Goal: Check status: Check status

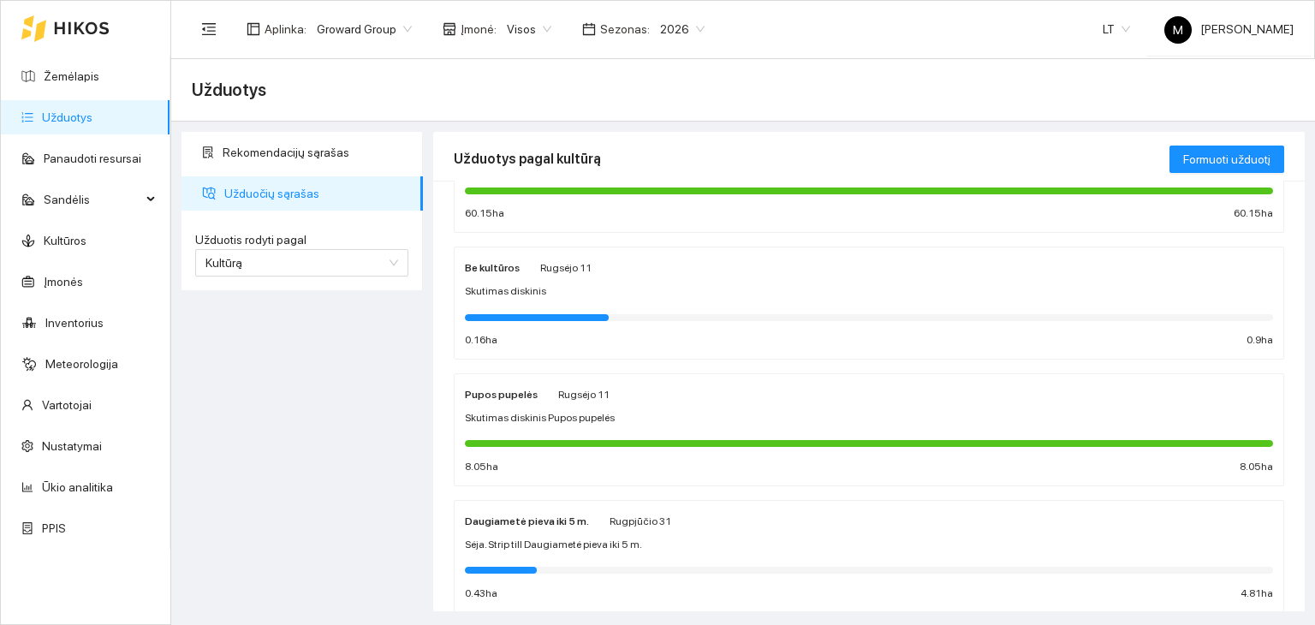
scroll to position [516, 0]
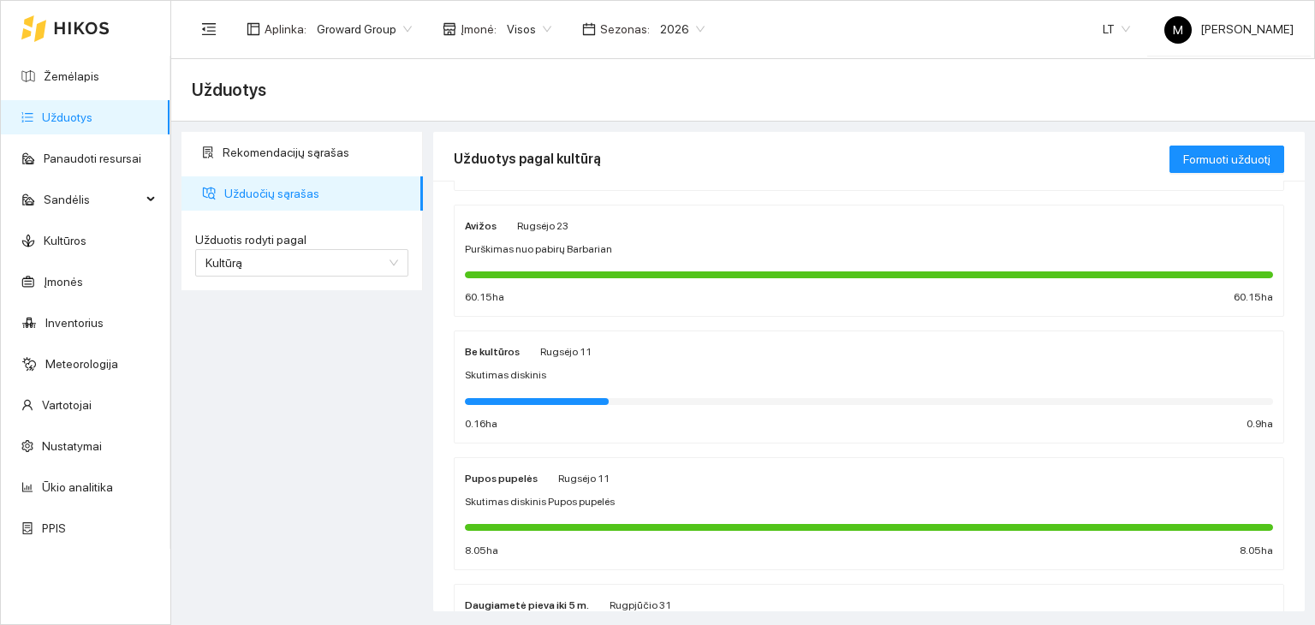
click at [92, 124] on link "Užduotys" at bounding box center [67, 117] width 50 height 14
click at [303, 187] on span "Užduočių sąrašas" at bounding box center [316, 193] width 185 height 34
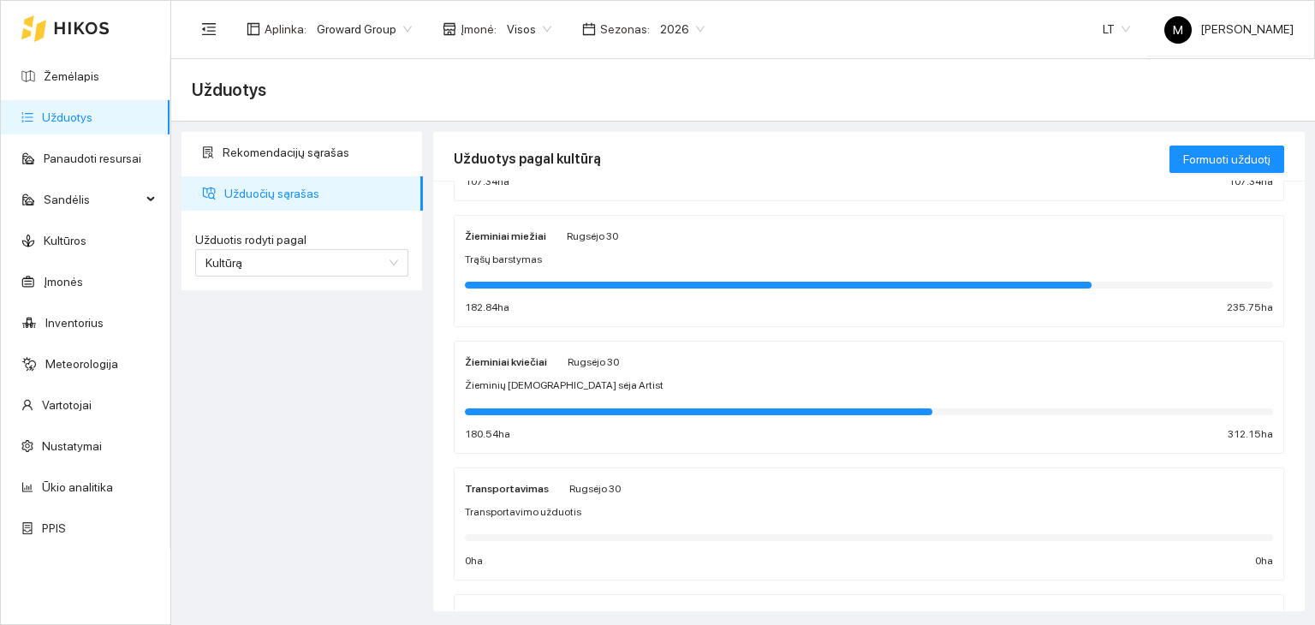
scroll to position [171, 0]
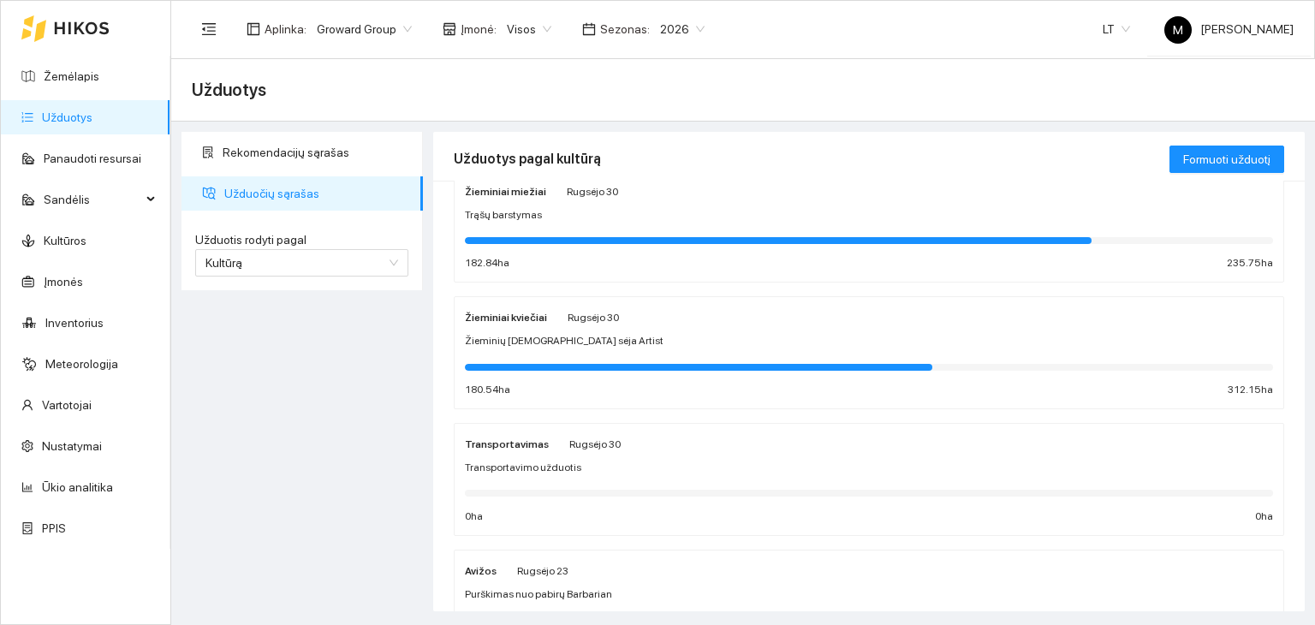
click at [690, 211] on div "Trąšų barstymas" at bounding box center [869, 215] width 808 height 16
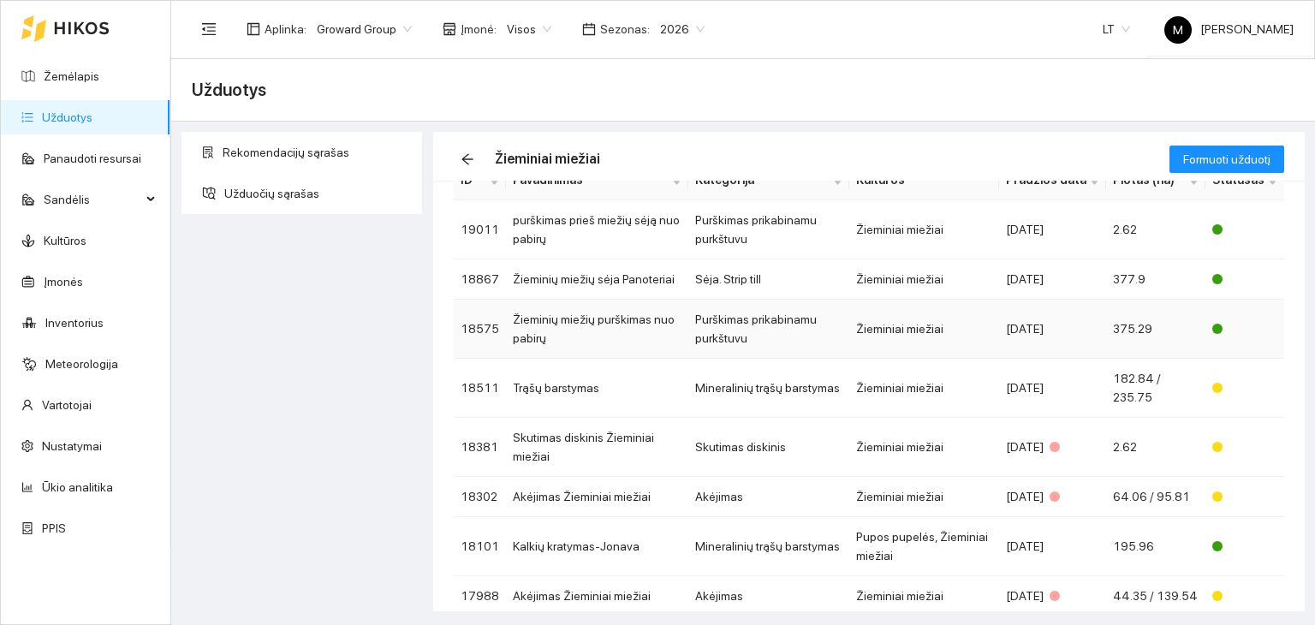
scroll to position [157, 0]
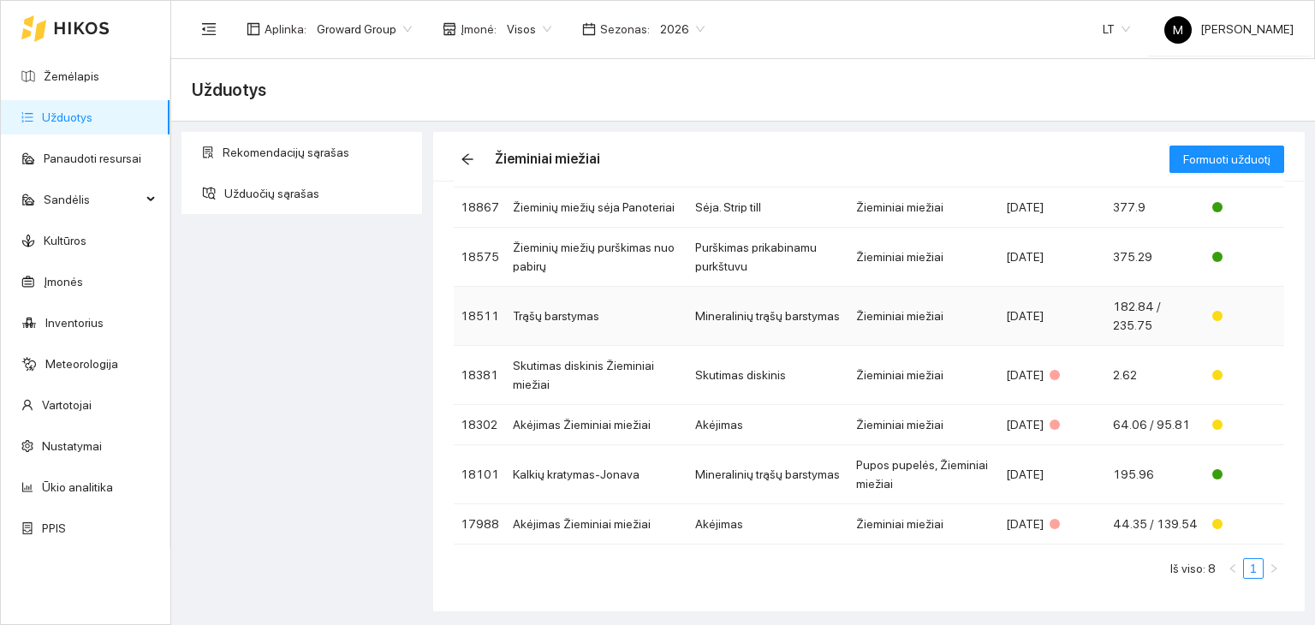
click at [640, 313] on td "Trąšų barstymas" at bounding box center [597, 316] width 182 height 59
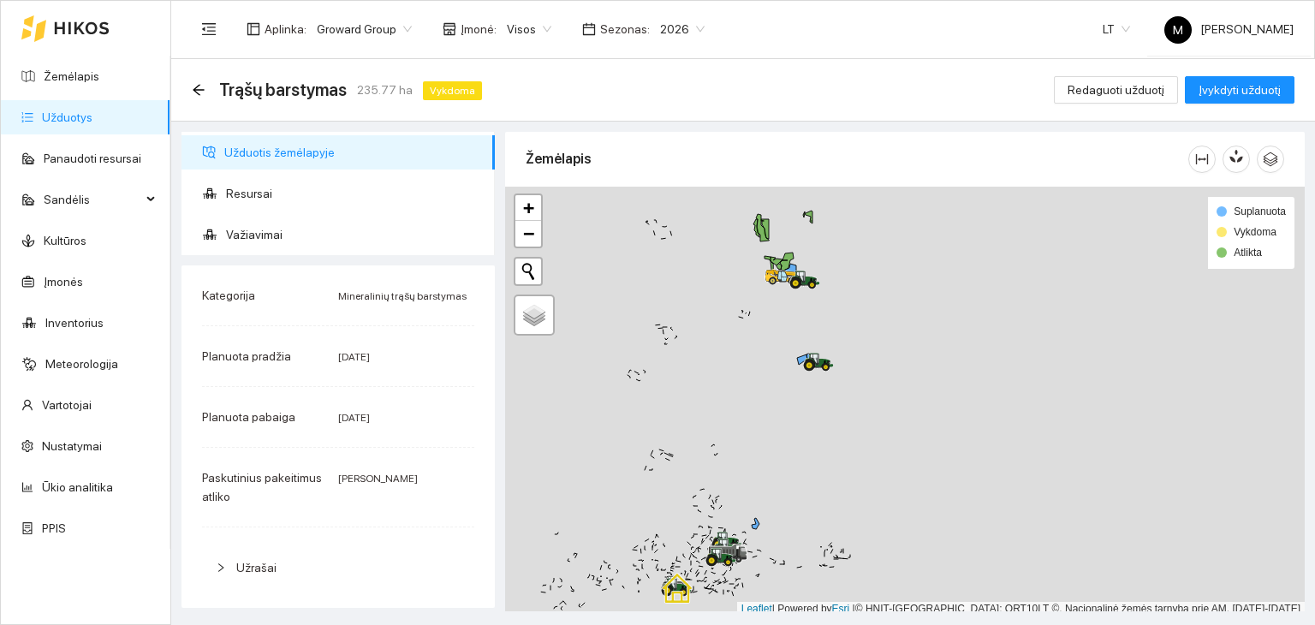
scroll to position [4, 0]
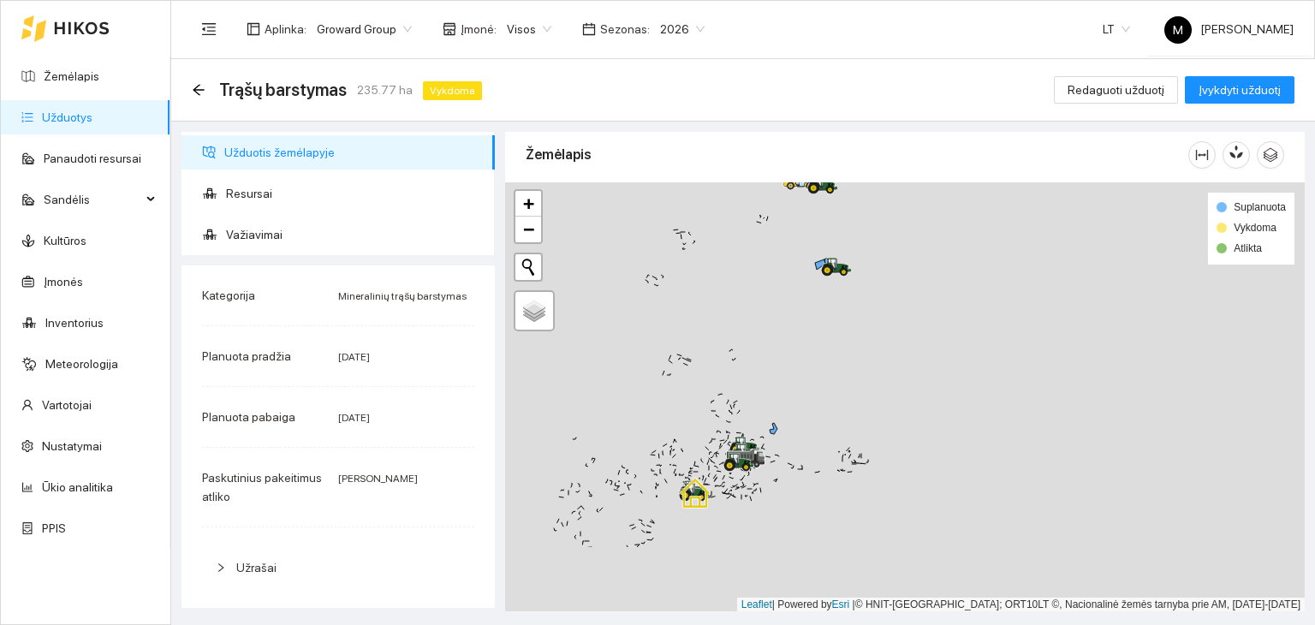
drag, startPoint x: 737, startPoint y: 491, endPoint x: 757, endPoint y: 383, distance: 109.6
click at [757, 383] on div at bounding box center [904, 397] width 799 height 430
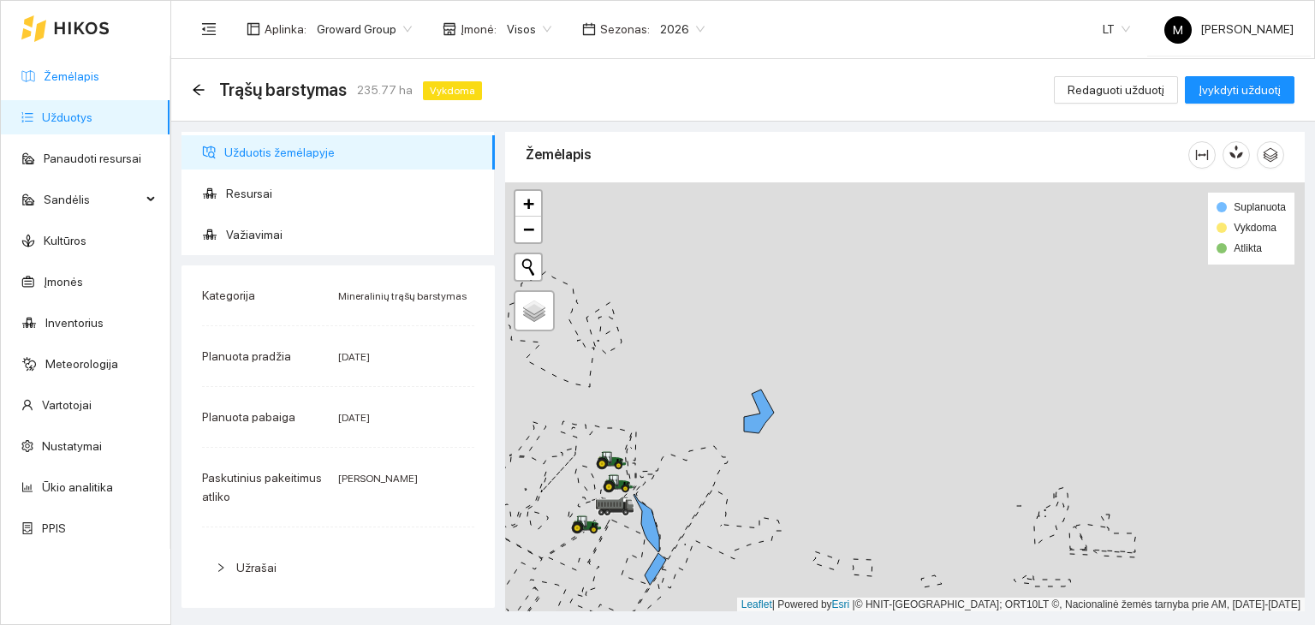
click at [68, 77] on link "Žemėlapis" at bounding box center [72, 76] width 56 height 14
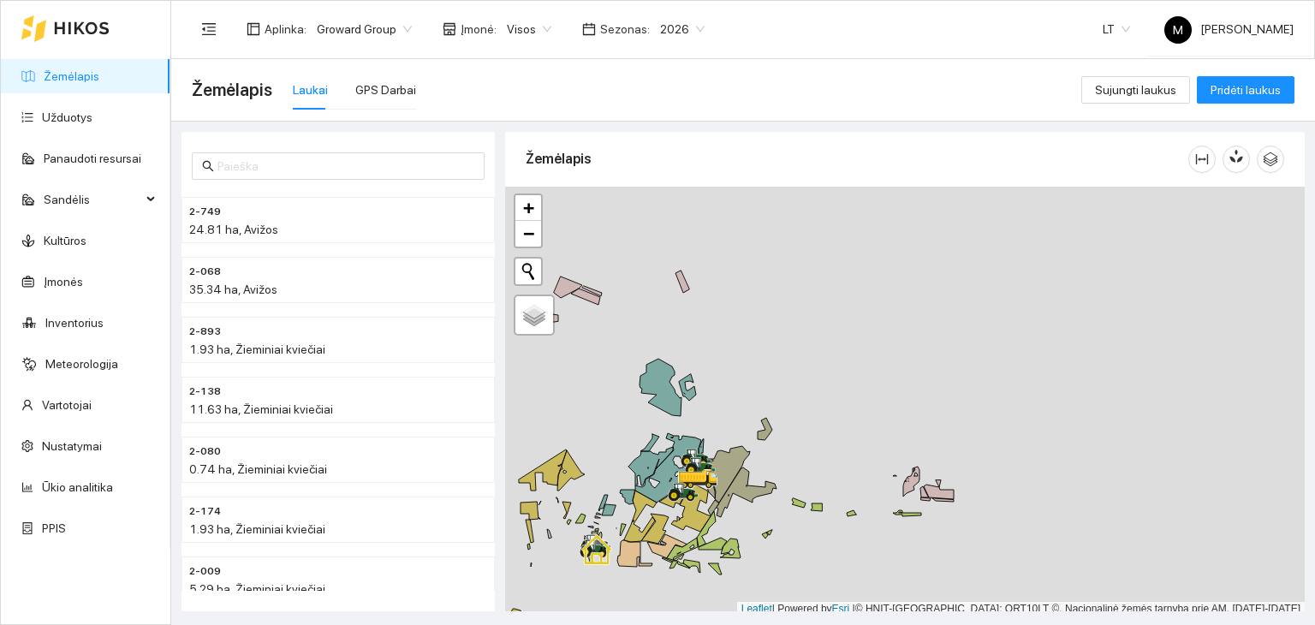
scroll to position [4, 0]
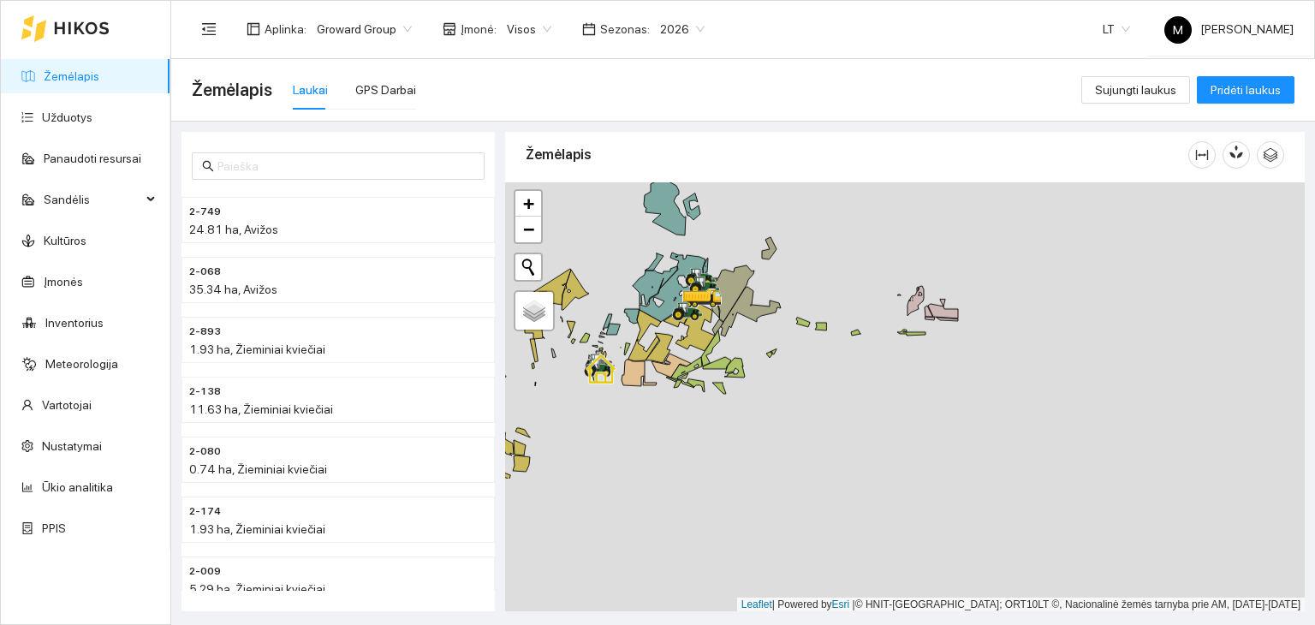
drag, startPoint x: 805, startPoint y: 446, endPoint x: 809, endPoint y: 270, distance: 176.4
click at [809, 270] on div at bounding box center [904, 397] width 799 height 430
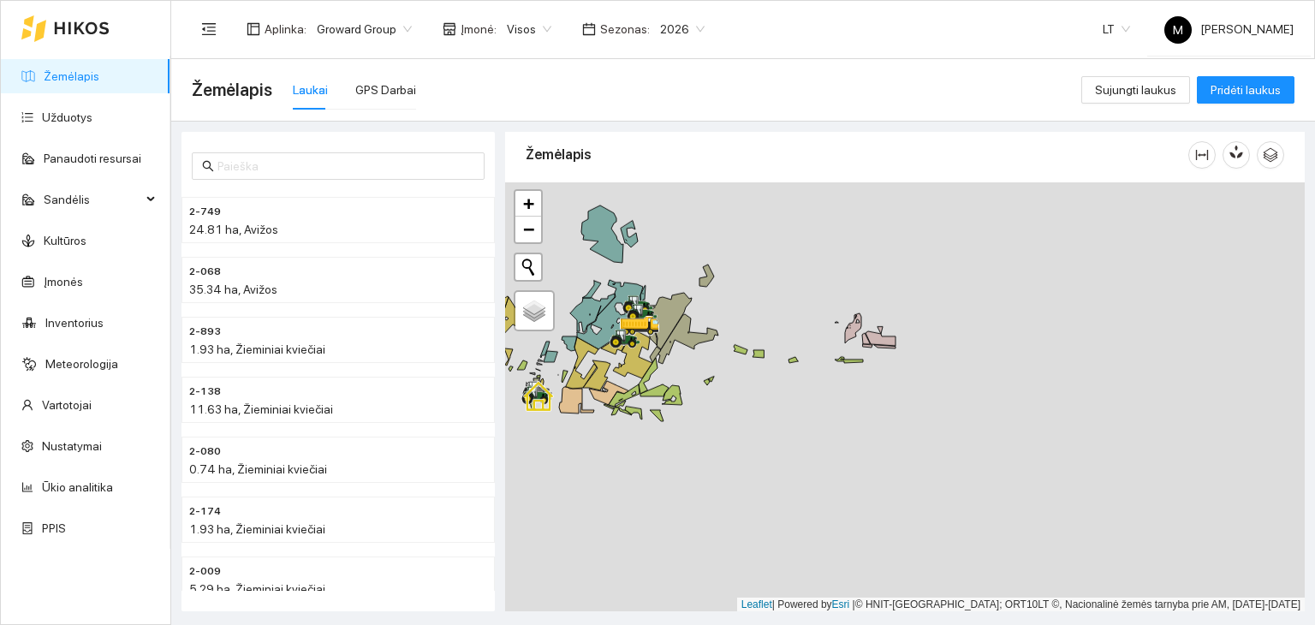
drag, startPoint x: 849, startPoint y: 285, endPoint x: 758, endPoint y: 328, distance: 100.3
click at [758, 328] on div at bounding box center [904, 397] width 799 height 430
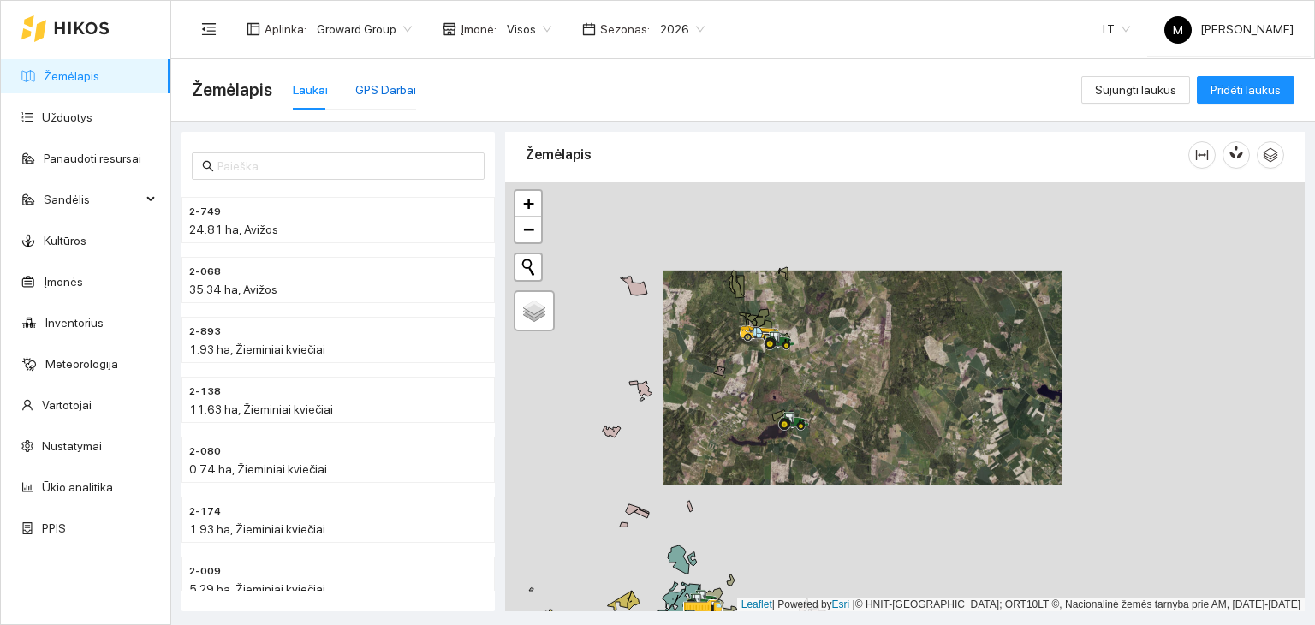
click at [370, 92] on div "GPS Darbai" at bounding box center [385, 89] width 61 height 19
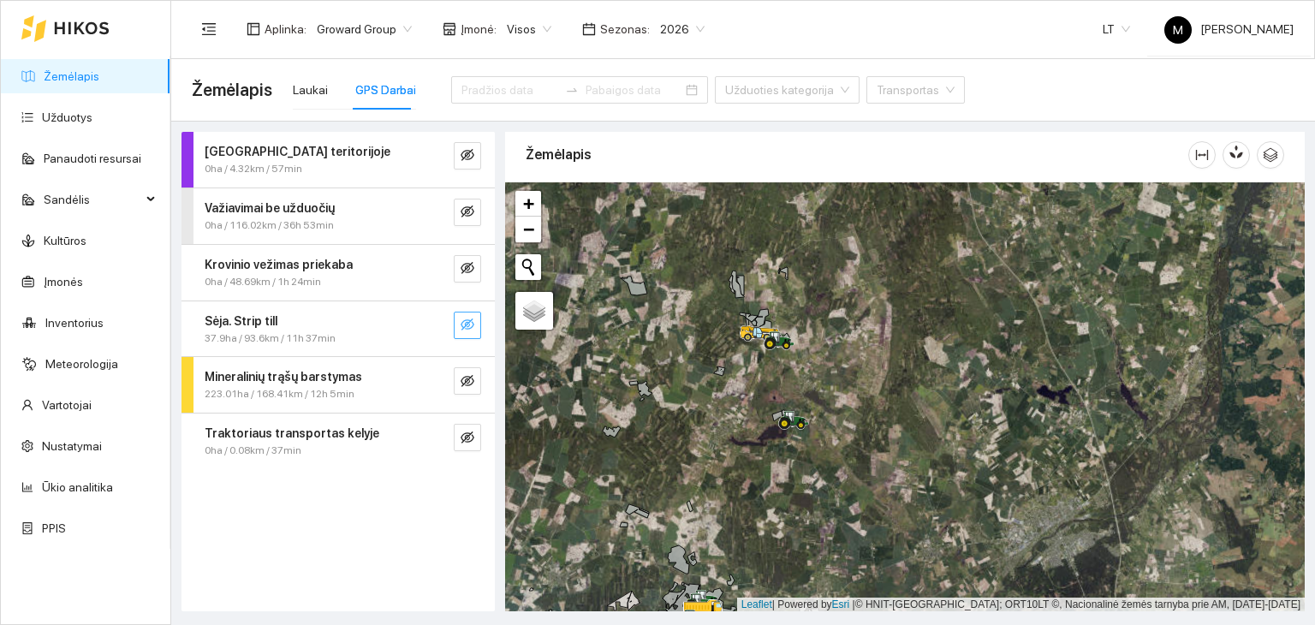
click at [462, 329] on icon "eye-invisible" at bounding box center [467, 324] width 14 height 12
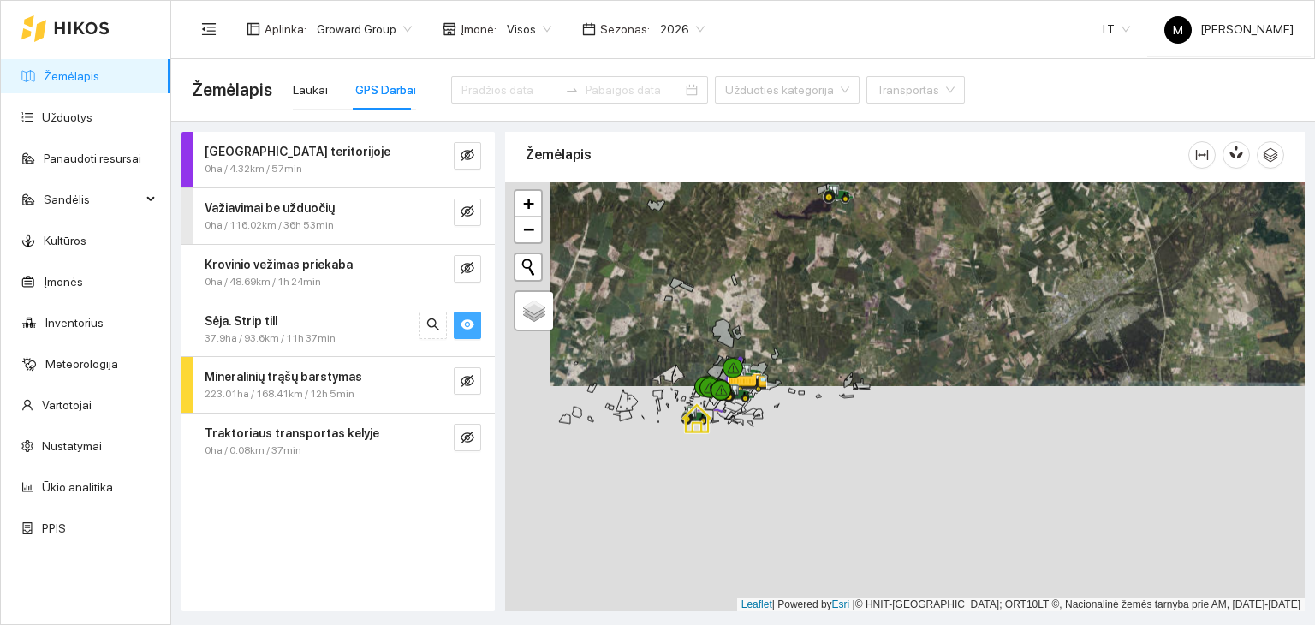
drag, startPoint x: 859, startPoint y: 508, endPoint x: 904, endPoint y: 287, distance: 225.3
click at [904, 287] on div at bounding box center [904, 397] width 799 height 430
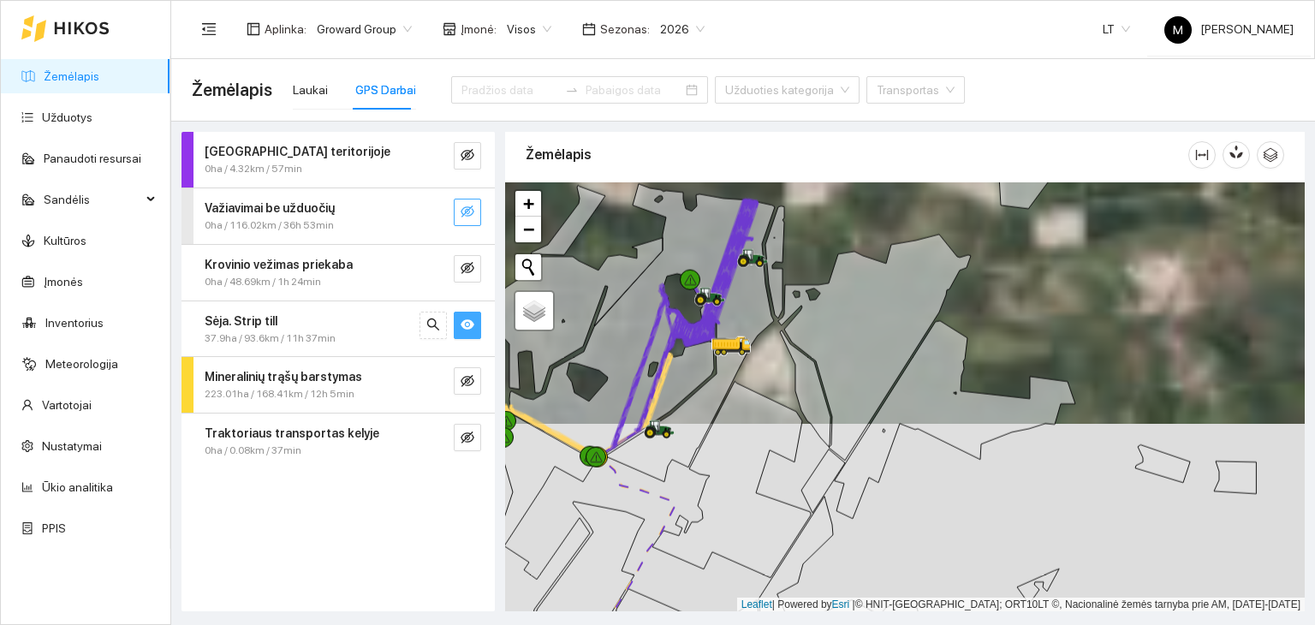
click at [469, 210] on icon "eye-invisible" at bounding box center [467, 211] width 14 height 12
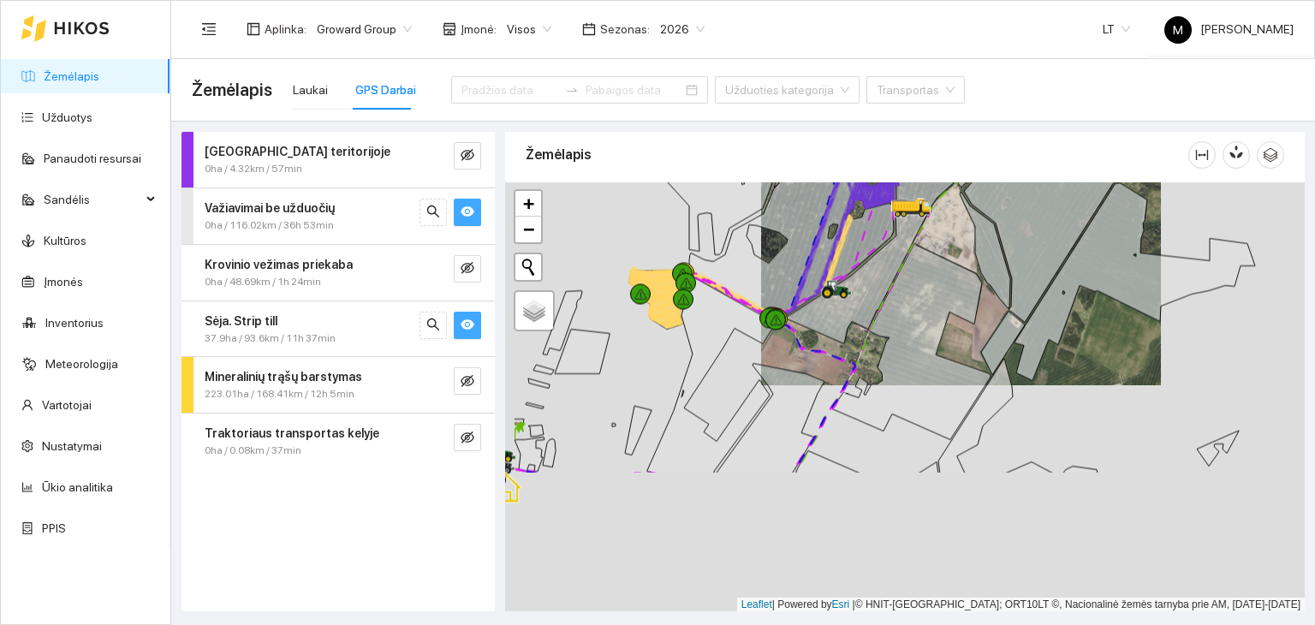
drag, startPoint x: 709, startPoint y: 508, endPoint x: 801, endPoint y: 331, distance: 199.1
click at [801, 331] on icon at bounding box center [684, 395] width 341 height 153
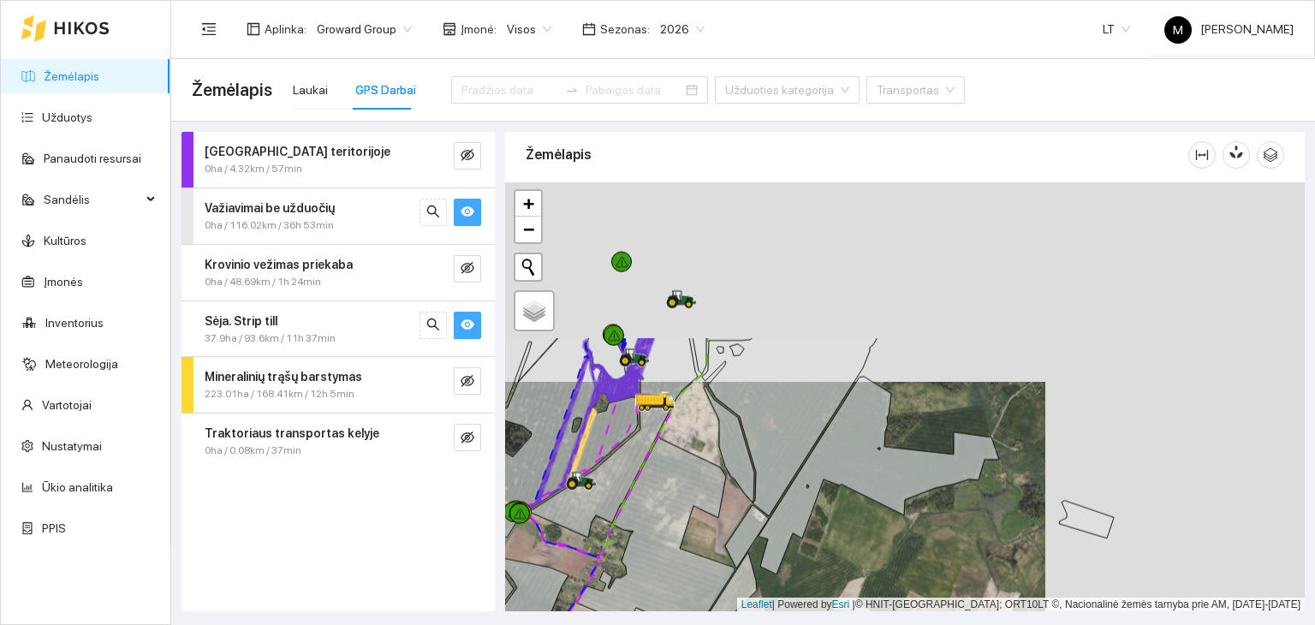
drag, startPoint x: 766, startPoint y: 312, endPoint x: 507, endPoint y: 511, distance: 326.6
click at [508, 511] on icon at bounding box center [514, 511] width 13 height 11
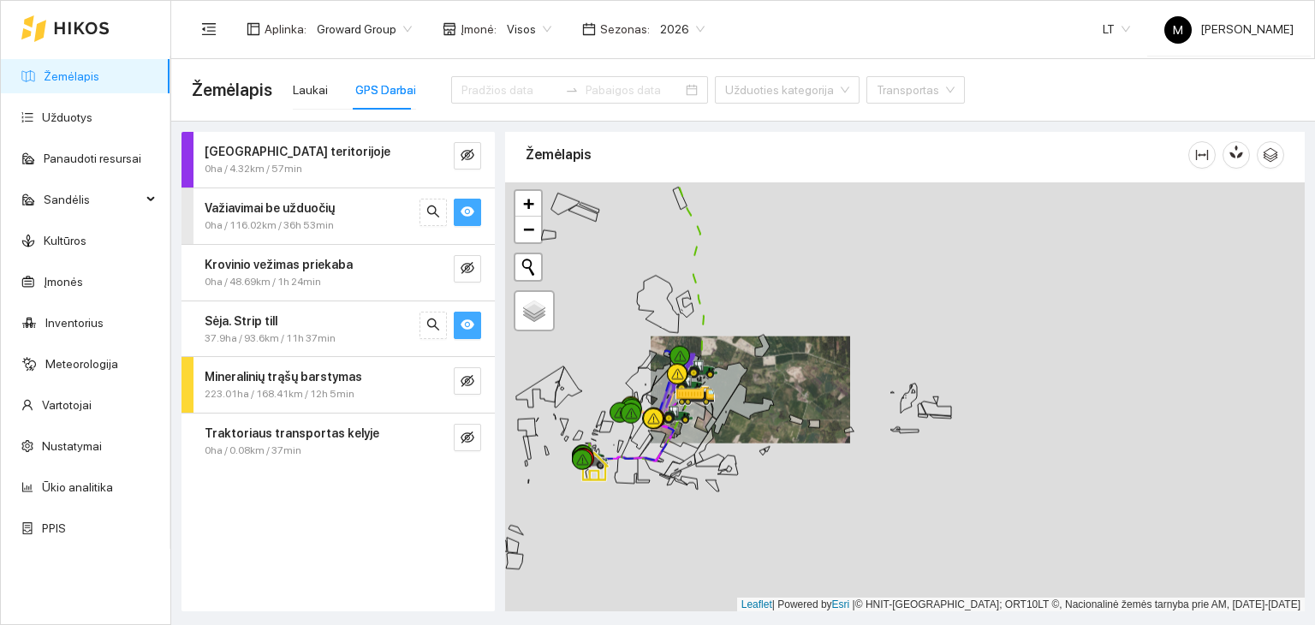
drag, startPoint x: 600, startPoint y: 470, endPoint x: 638, endPoint y: 448, distance: 44.5
click at [638, 448] on icon at bounding box center [637, 432] width 33 height 51
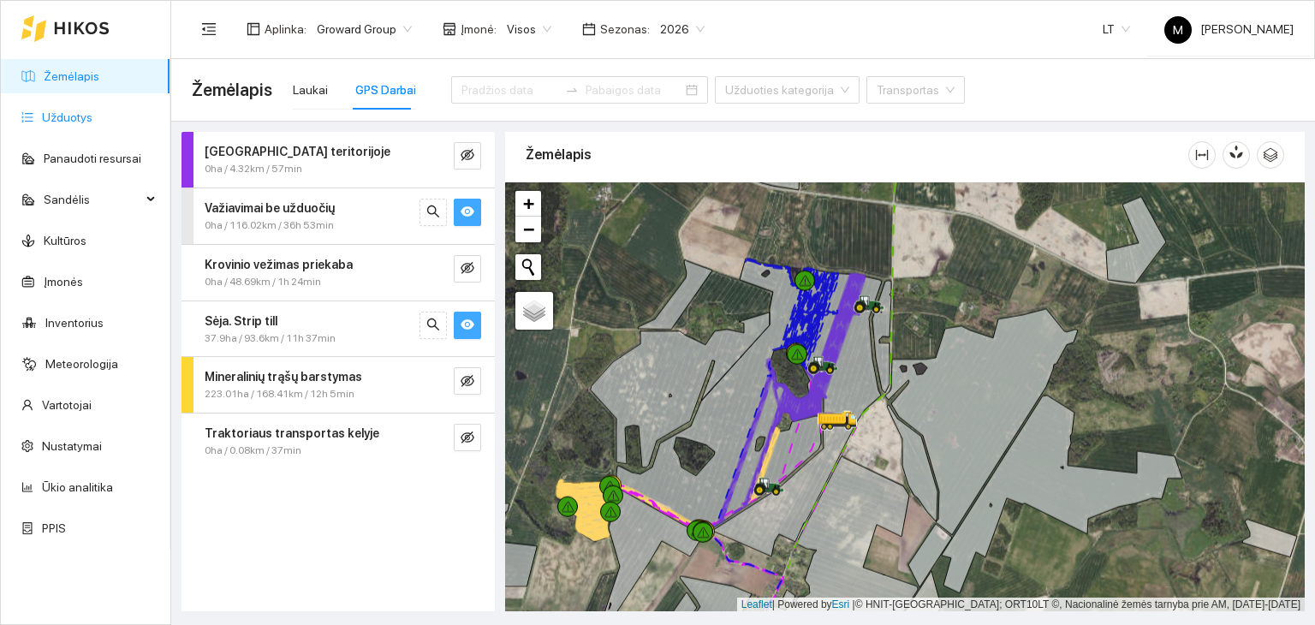
click at [52, 110] on link "Užduotys" at bounding box center [67, 117] width 50 height 14
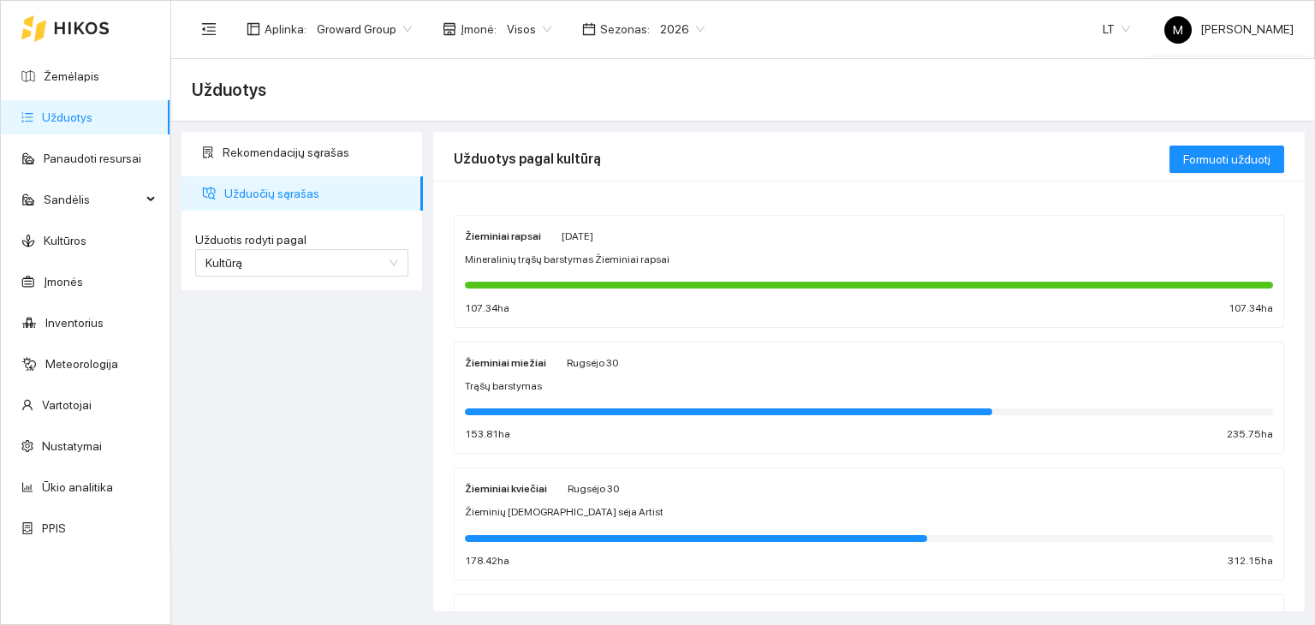
click at [561, 513] on span "Žieminių kviečių sėja Artist" at bounding box center [564, 512] width 199 height 16
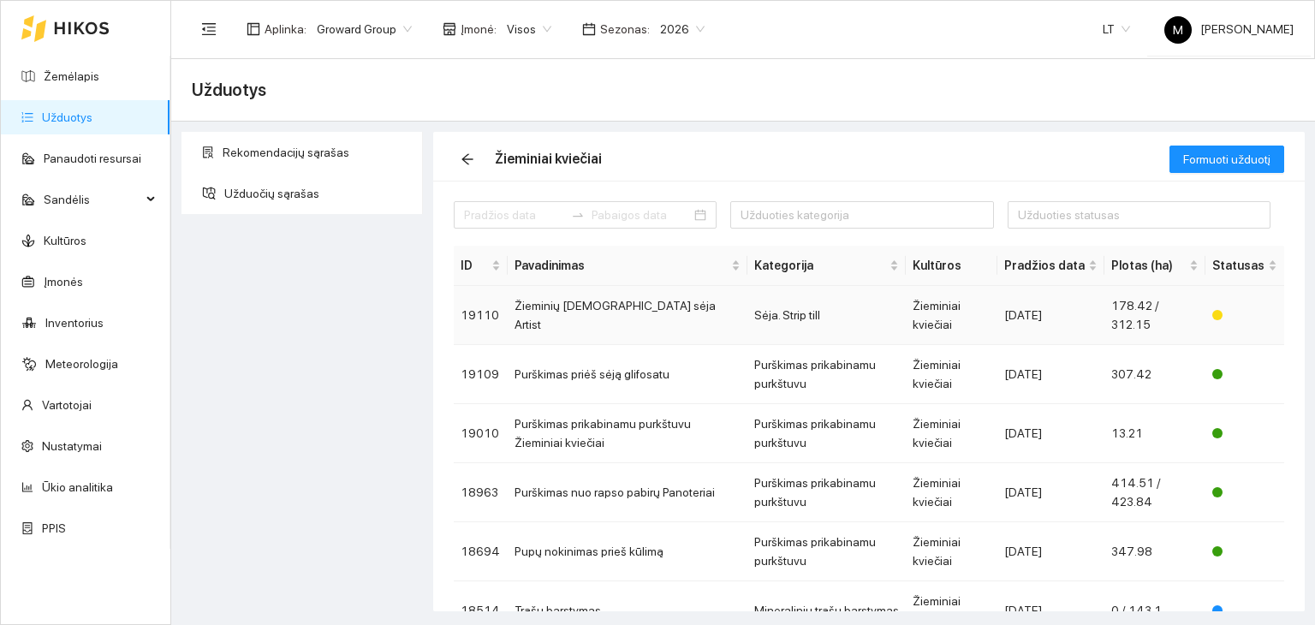
click at [608, 307] on td "Žieminių kviečių sėja Artist" at bounding box center [628, 315] width 240 height 59
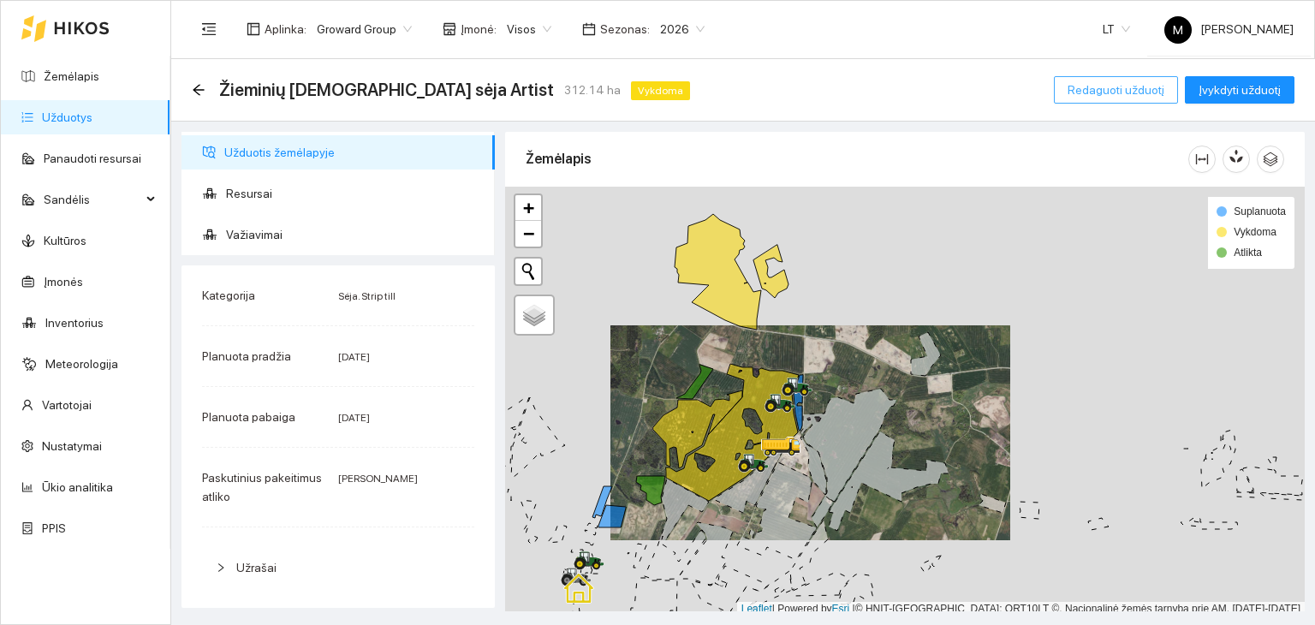
click at [1142, 85] on span "Redaguoti užduotį" at bounding box center [1115, 89] width 97 height 19
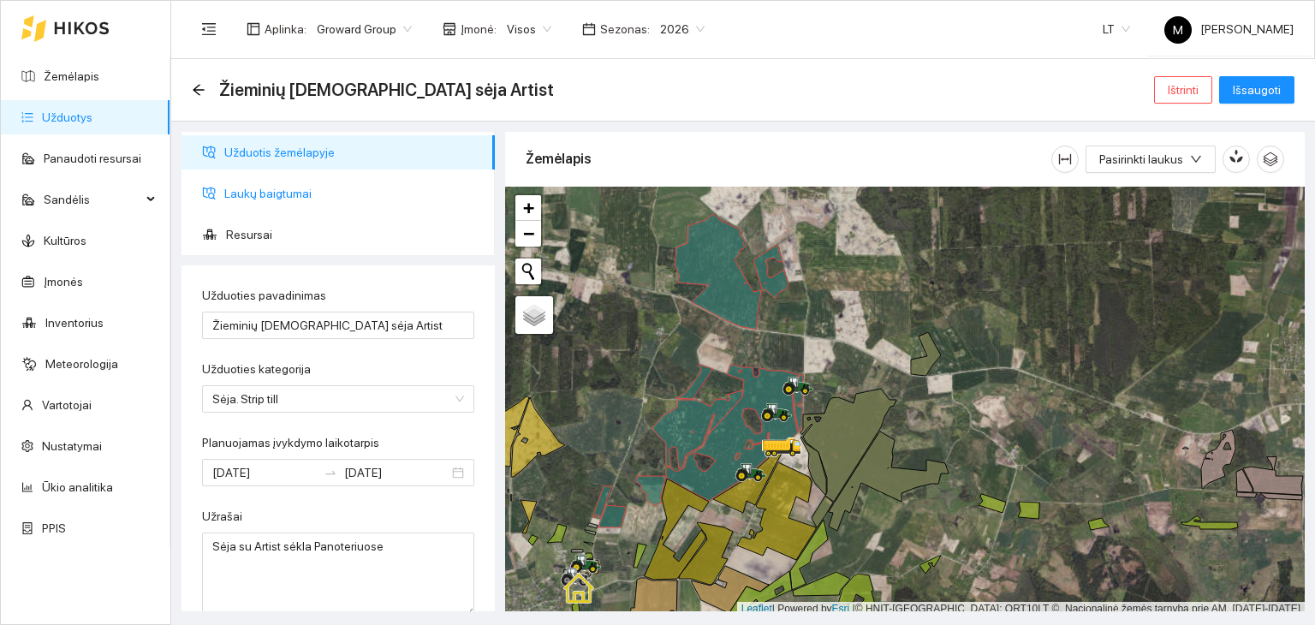
click at [286, 193] on span "Laukų baigtumai" at bounding box center [352, 193] width 257 height 34
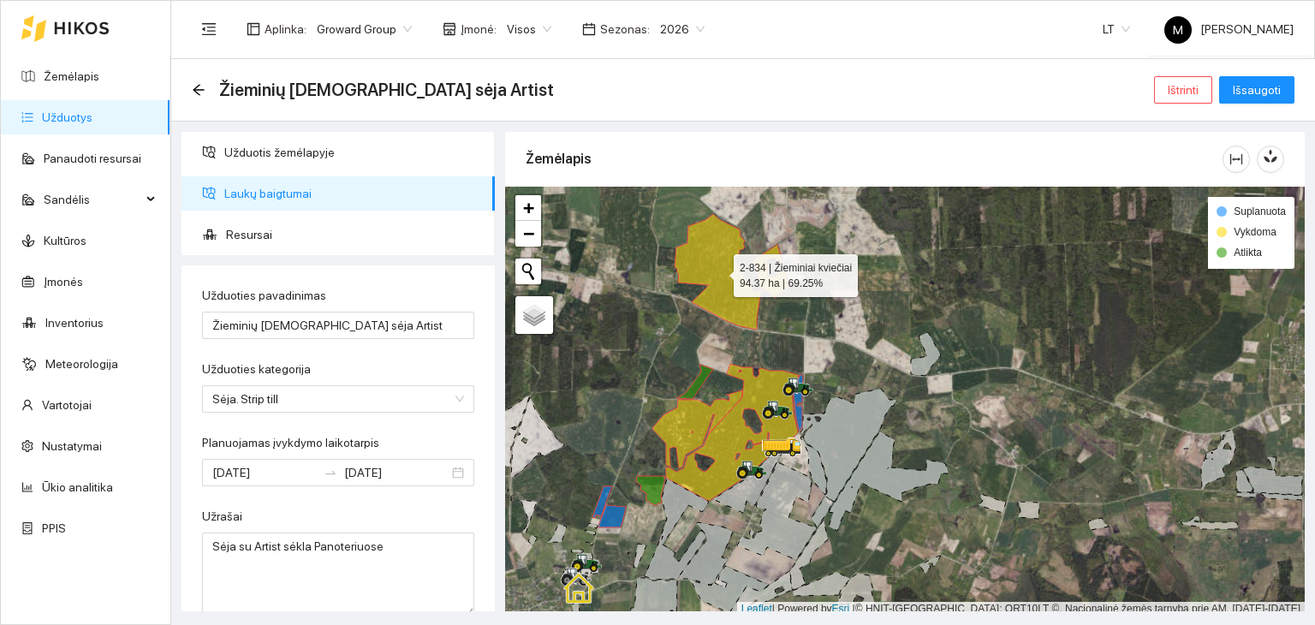
scroll to position [4, 0]
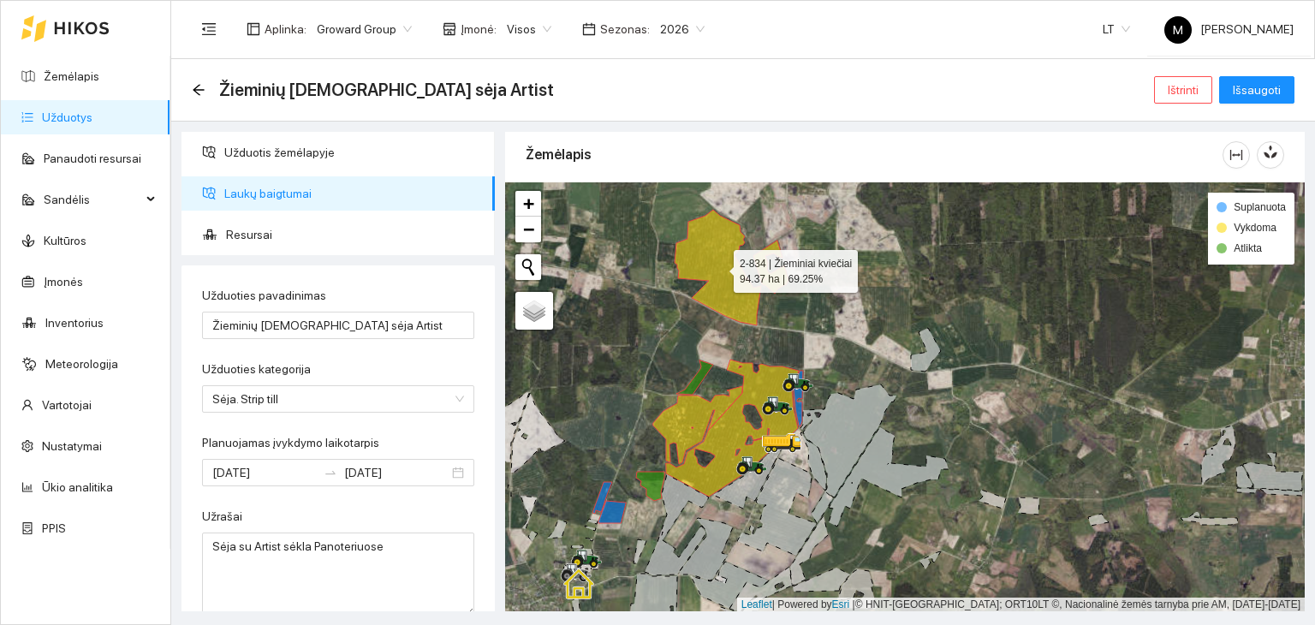
click at [699, 270] on icon at bounding box center [717, 268] width 86 height 116
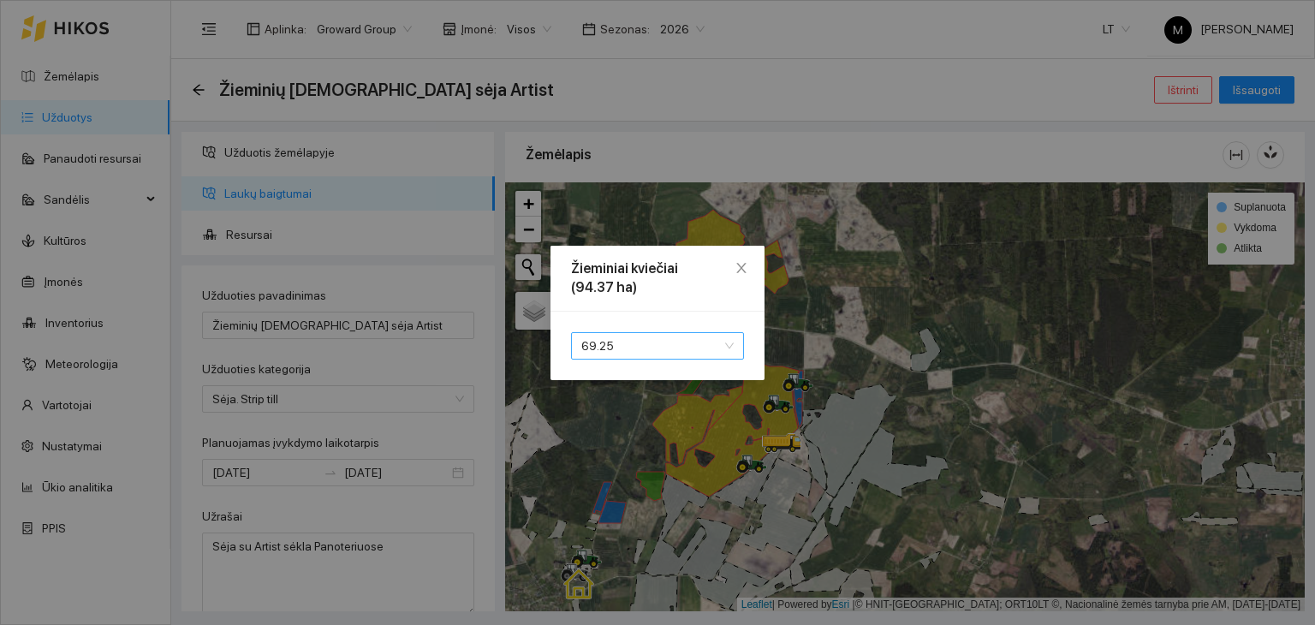
click at [676, 343] on span "69.25" at bounding box center [657, 346] width 152 height 26
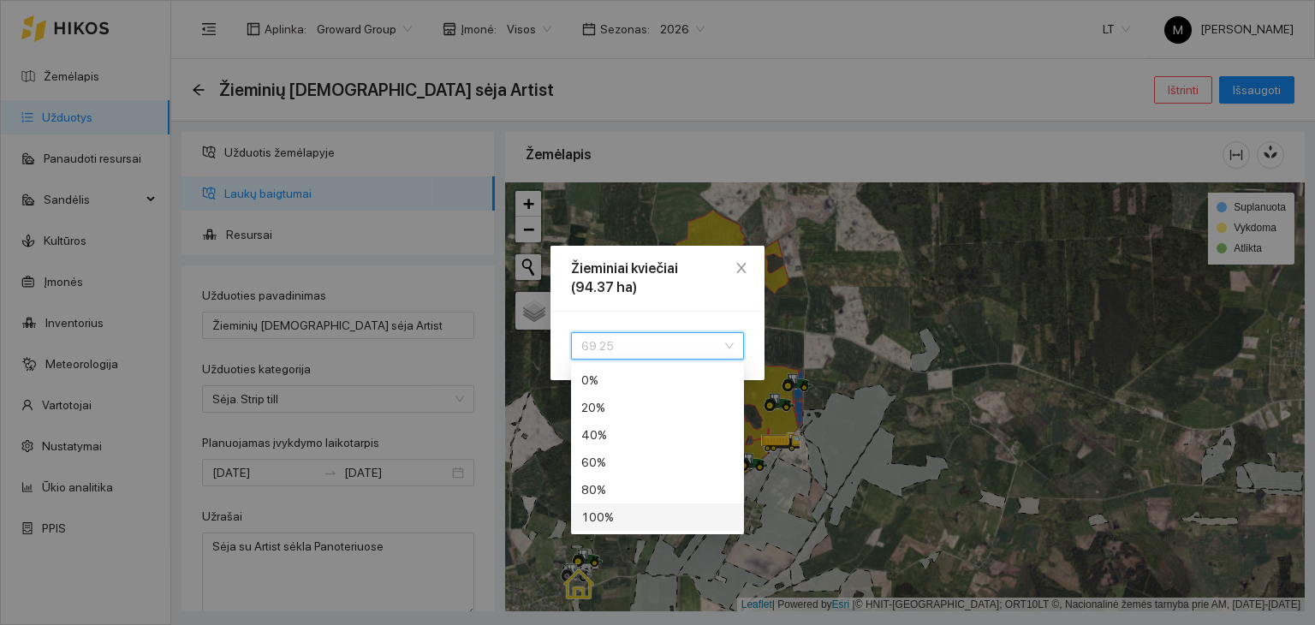
click at [650, 514] on div "100 %" at bounding box center [657, 517] width 152 height 19
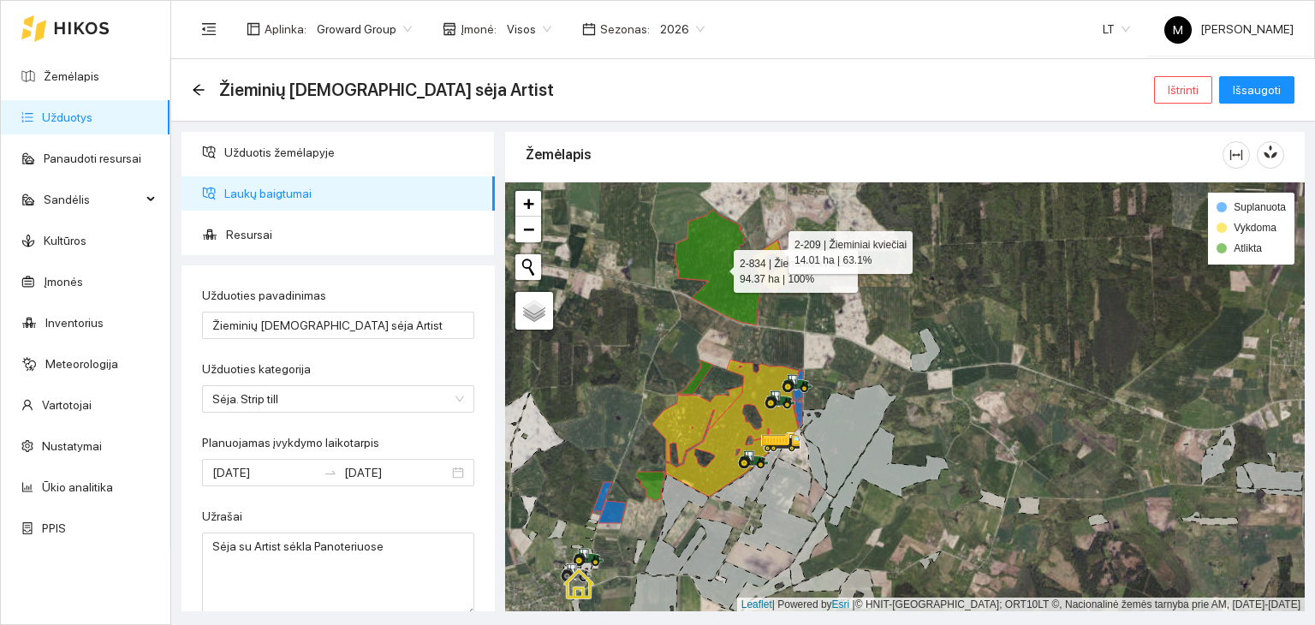
click at [772, 247] on icon at bounding box center [770, 267] width 35 height 53
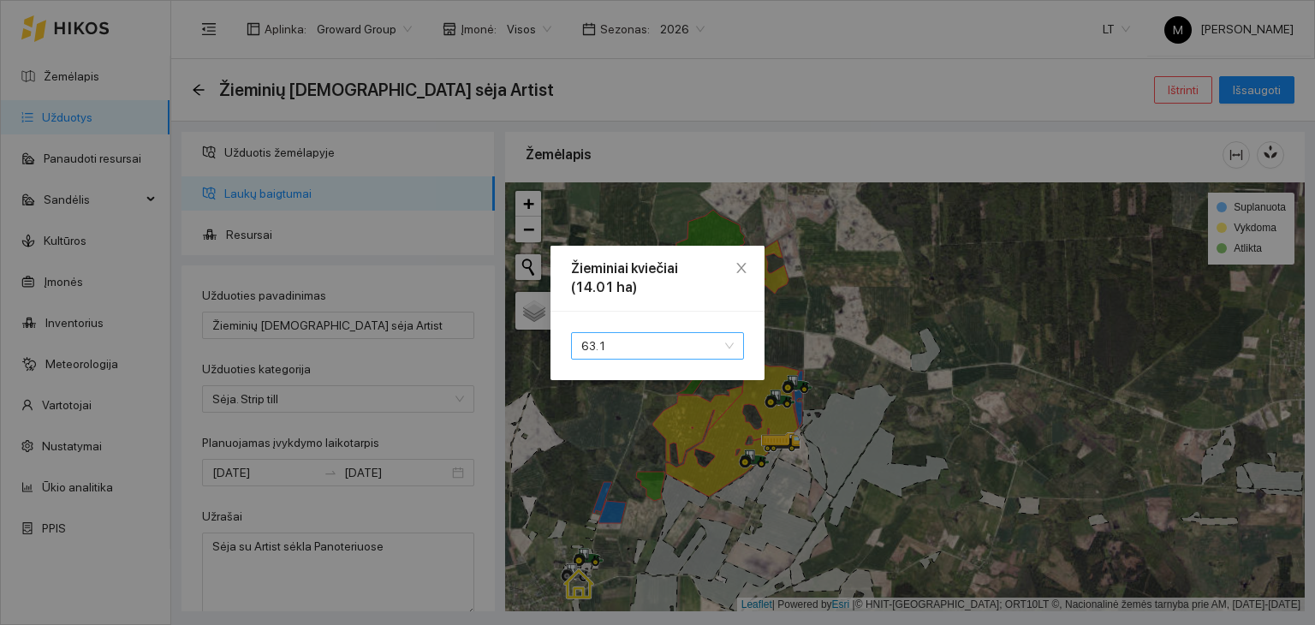
click at [666, 342] on span "63.1" at bounding box center [657, 346] width 152 height 26
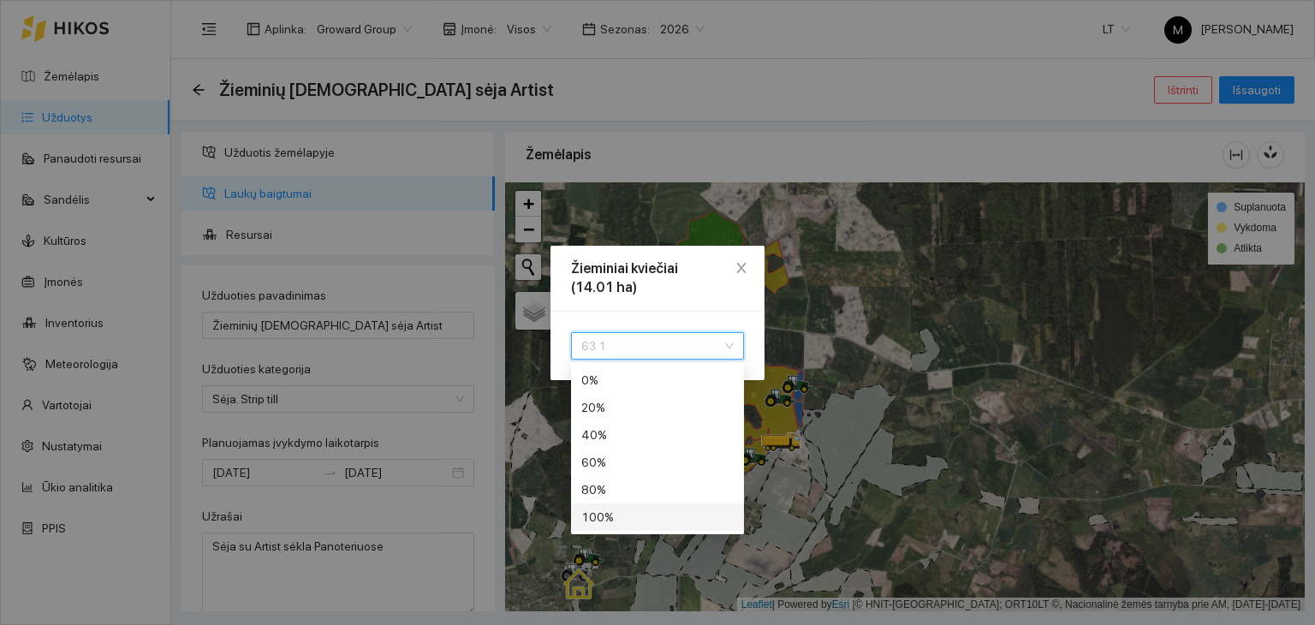
click at [614, 511] on div "100 %" at bounding box center [657, 517] width 152 height 19
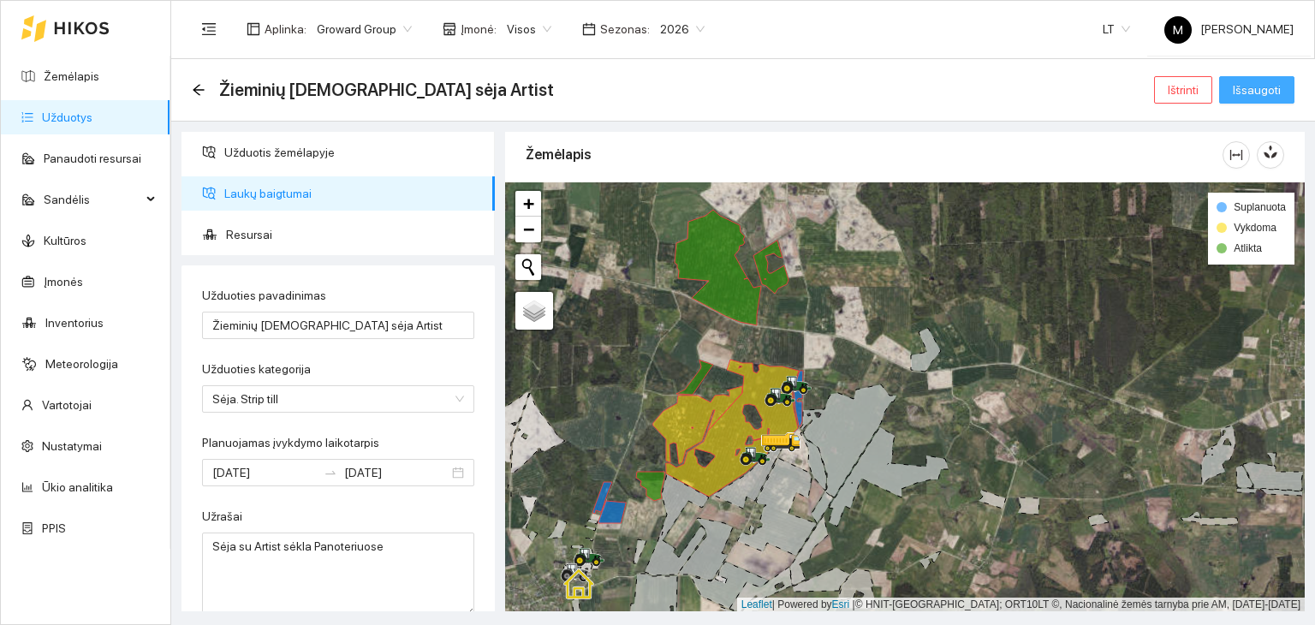
click at [1274, 87] on span "Išsaugoti" at bounding box center [1256, 89] width 48 height 19
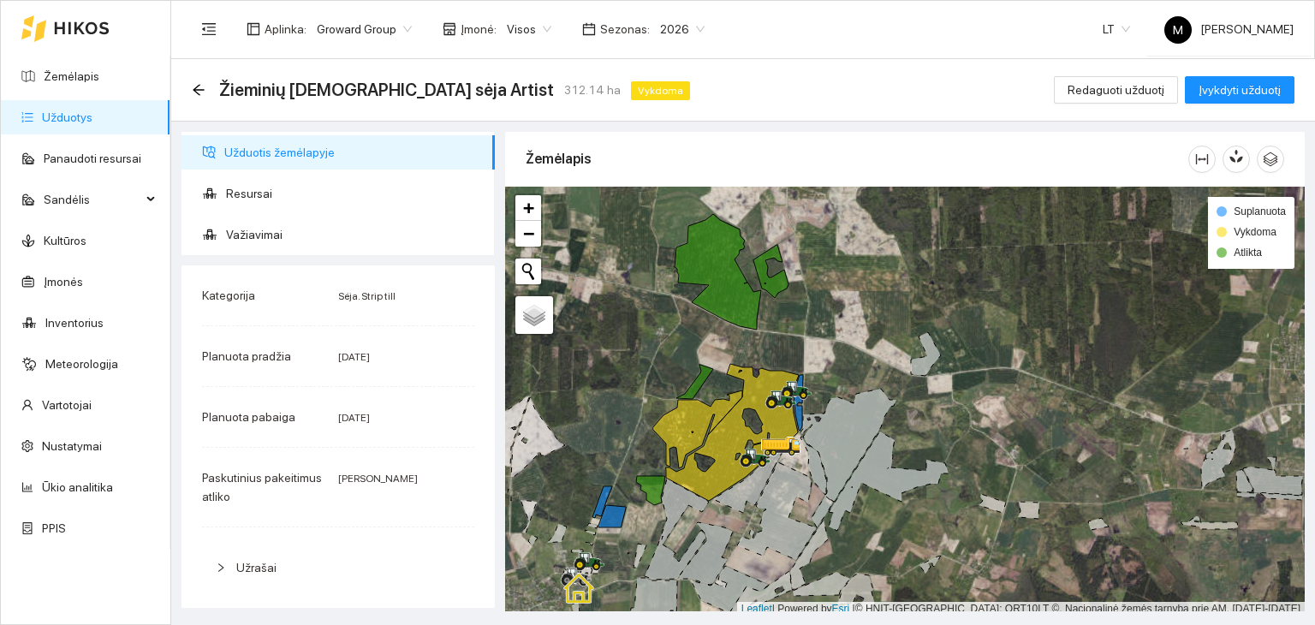
click at [92, 121] on link "Užduotys" at bounding box center [67, 117] width 50 height 14
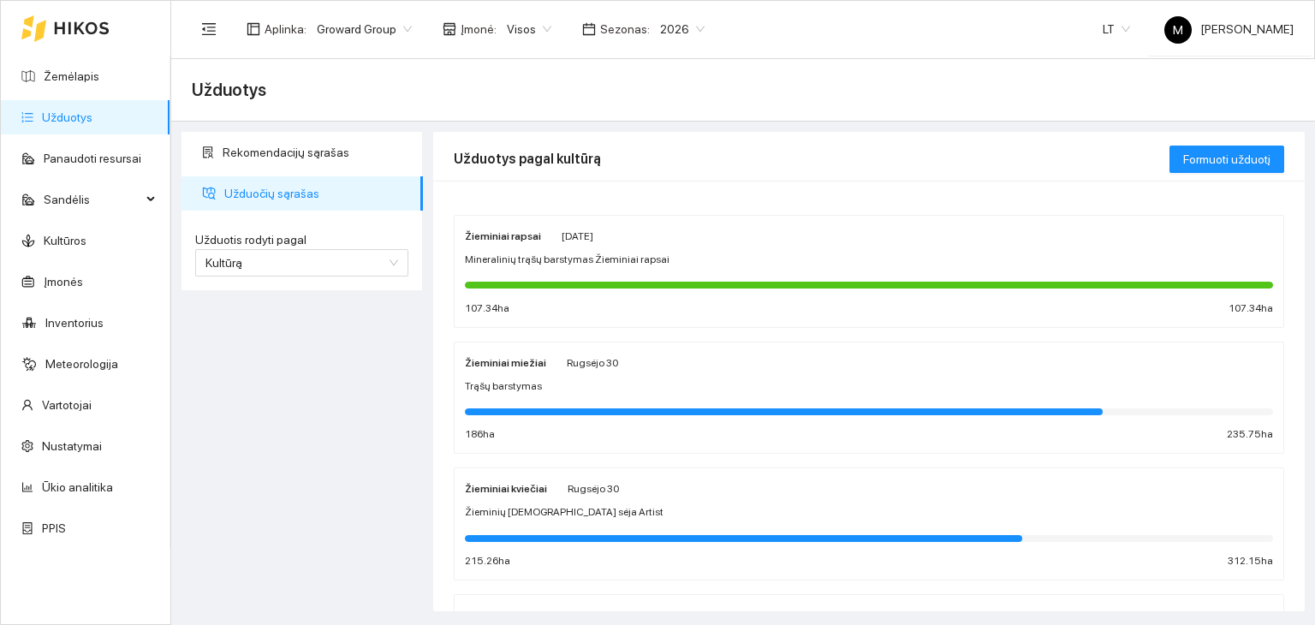
click at [537, 505] on span "Žieminių kviečių sėja Artist" at bounding box center [564, 512] width 199 height 16
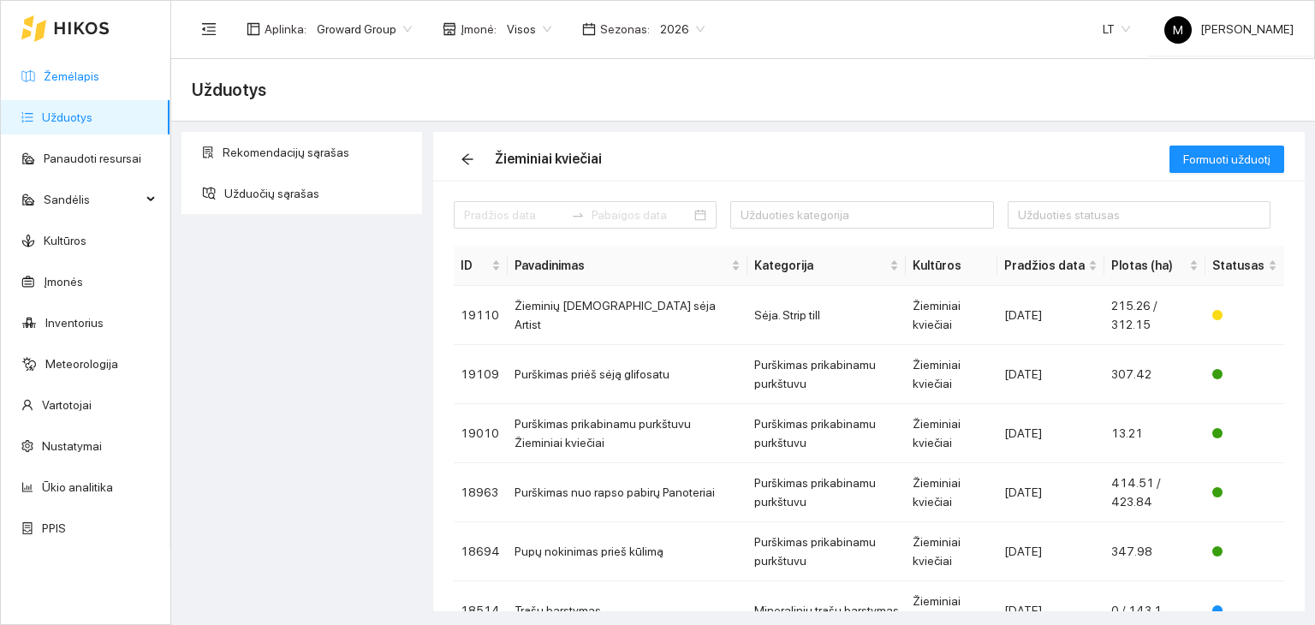
click at [85, 75] on link "Žemėlapis" at bounding box center [72, 76] width 56 height 14
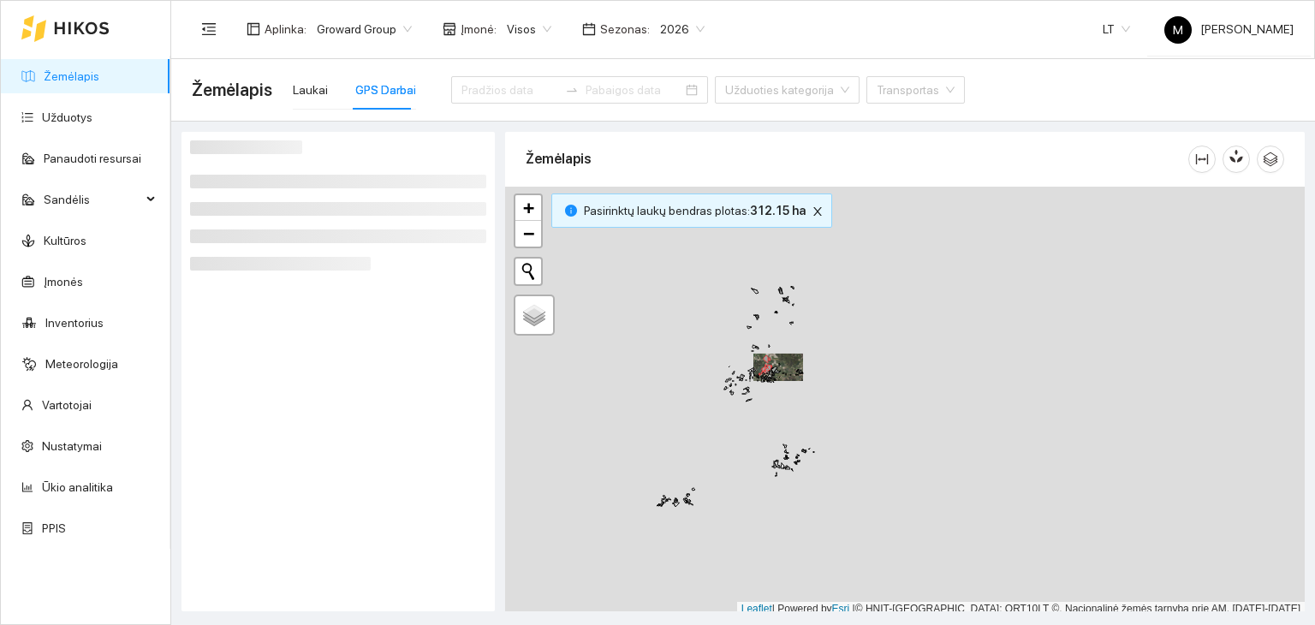
scroll to position [4, 0]
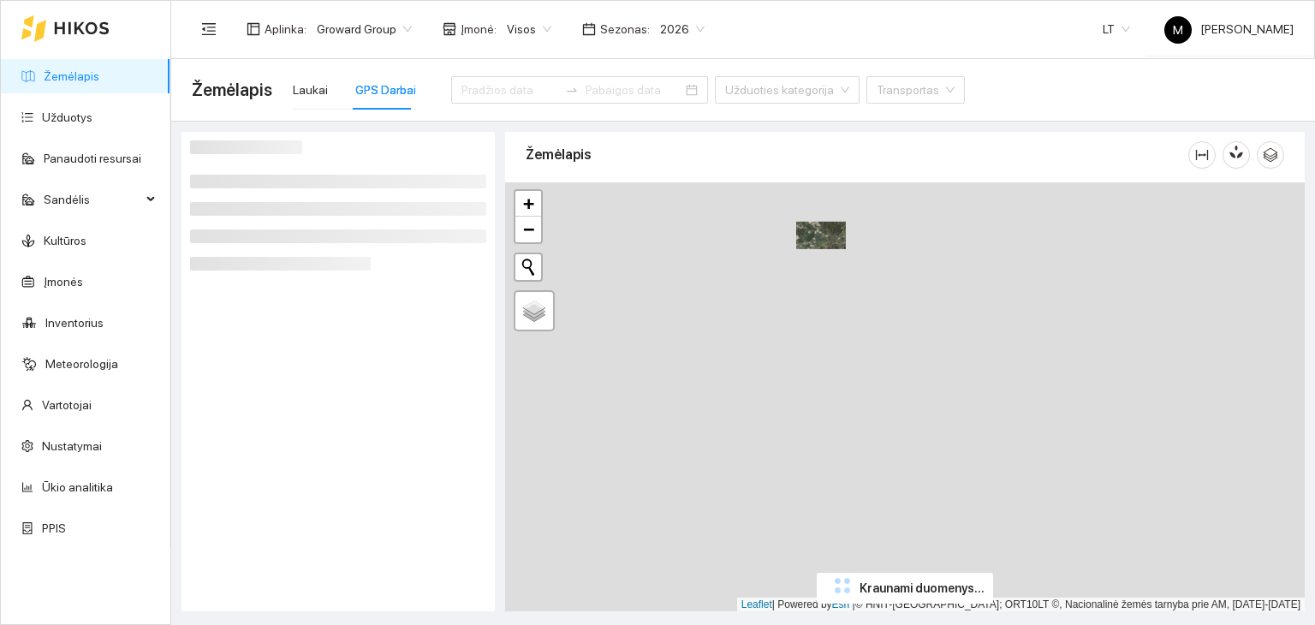
drag, startPoint x: 673, startPoint y: 454, endPoint x: 716, endPoint y: 326, distance: 134.5
click at [716, 326] on div "+ − Nieko nerasta. Bandykite dar kartą. Žemėlapis Palydovas Leaflet | Powered b…" at bounding box center [904, 397] width 799 height 430
drag, startPoint x: 737, startPoint y: 359, endPoint x: 758, endPoint y: 448, distance: 92.4
click at [758, 448] on div at bounding box center [904, 397] width 799 height 430
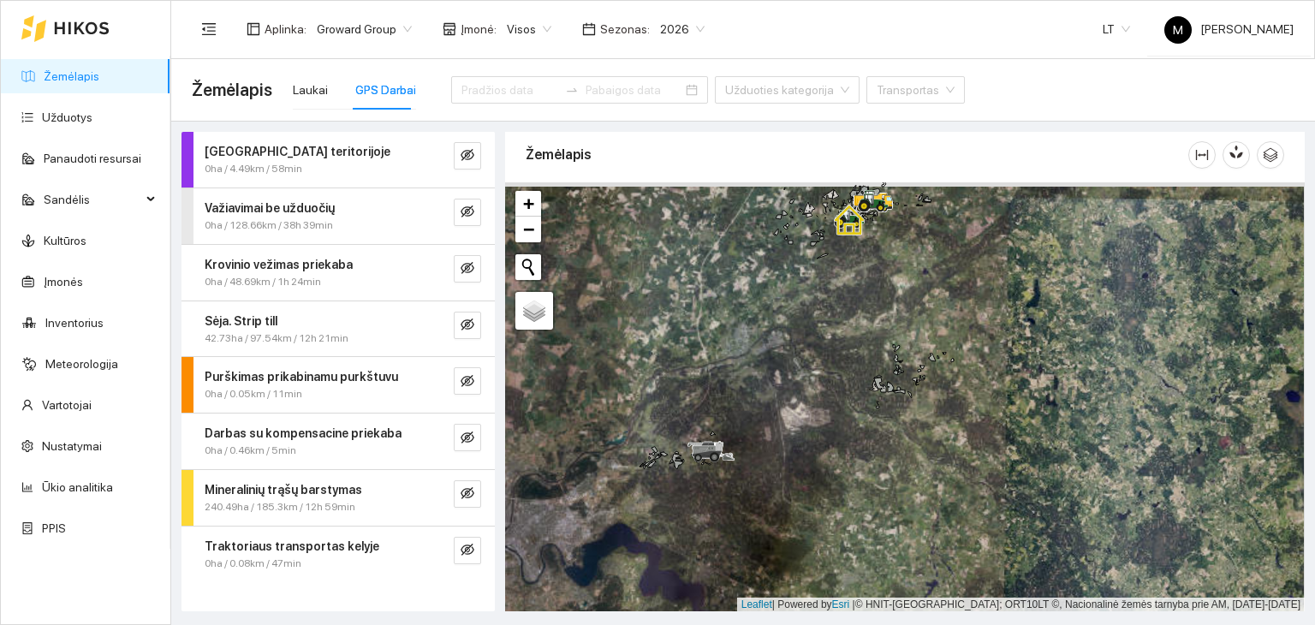
drag, startPoint x: 948, startPoint y: 340, endPoint x: 894, endPoint y: 503, distance: 172.4
click at [894, 503] on div at bounding box center [904, 397] width 799 height 430
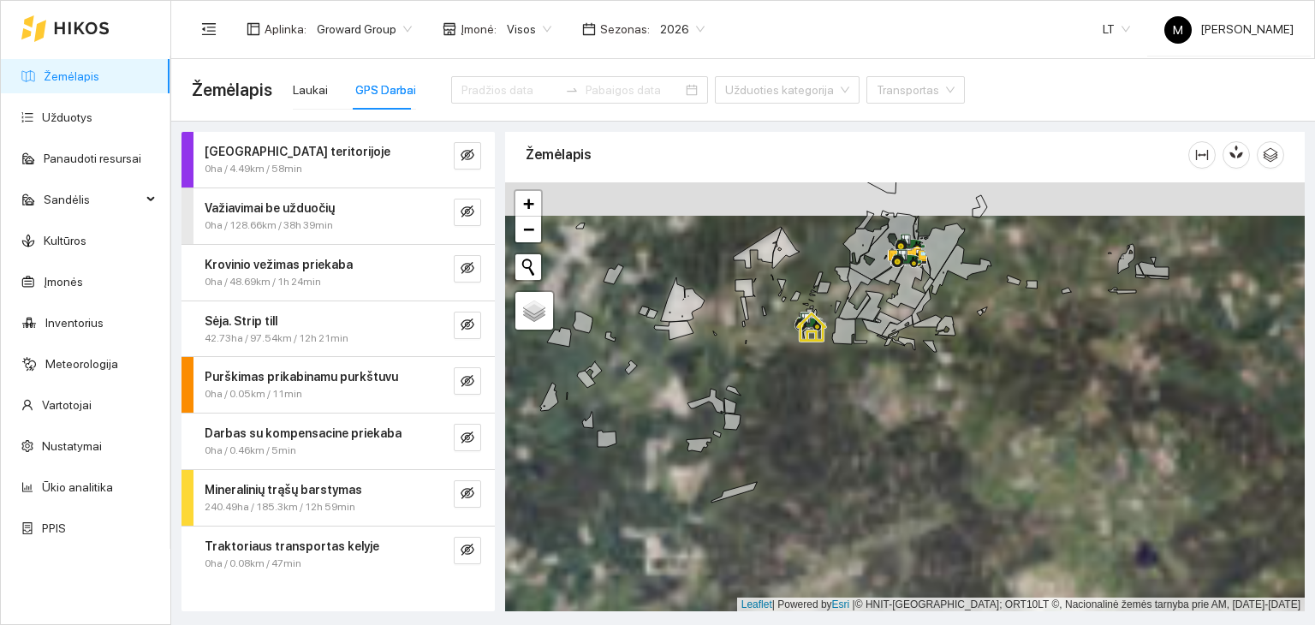
drag, startPoint x: 786, startPoint y: 480, endPoint x: 864, endPoint y: 383, distance: 124.8
click at [864, 383] on div at bounding box center [904, 397] width 799 height 430
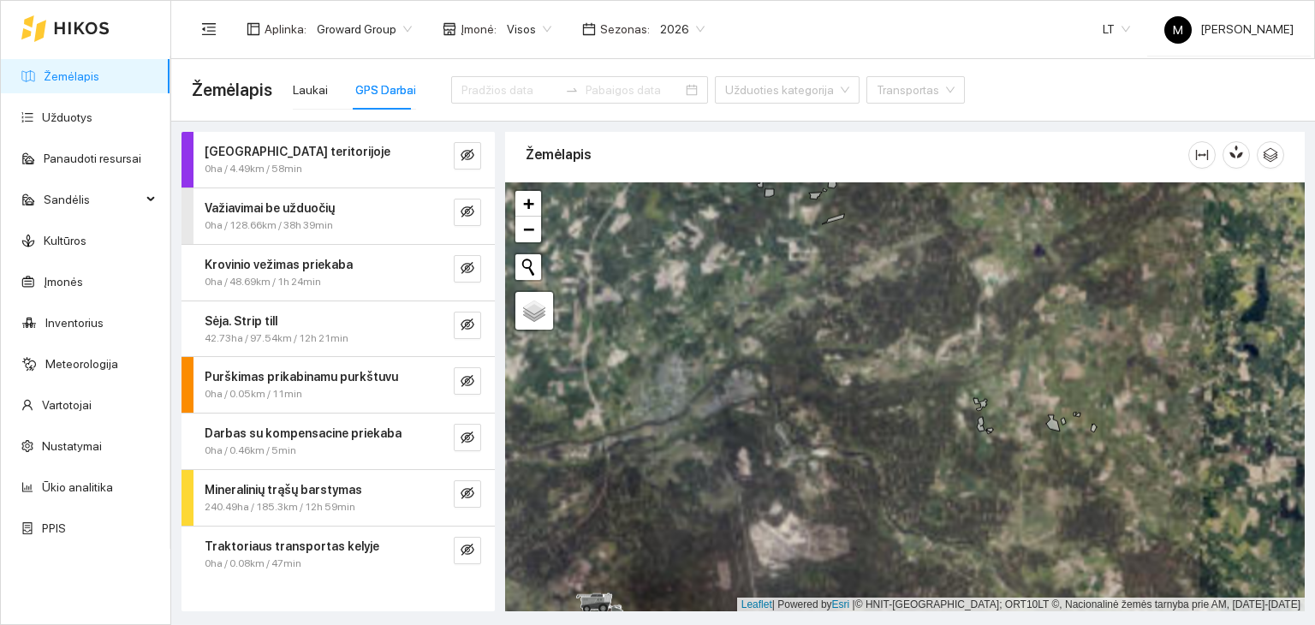
drag, startPoint x: 794, startPoint y: 479, endPoint x: 829, endPoint y: 261, distance: 220.9
click at [829, 261] on div at bounding box center [904, 397] width 799 height 430
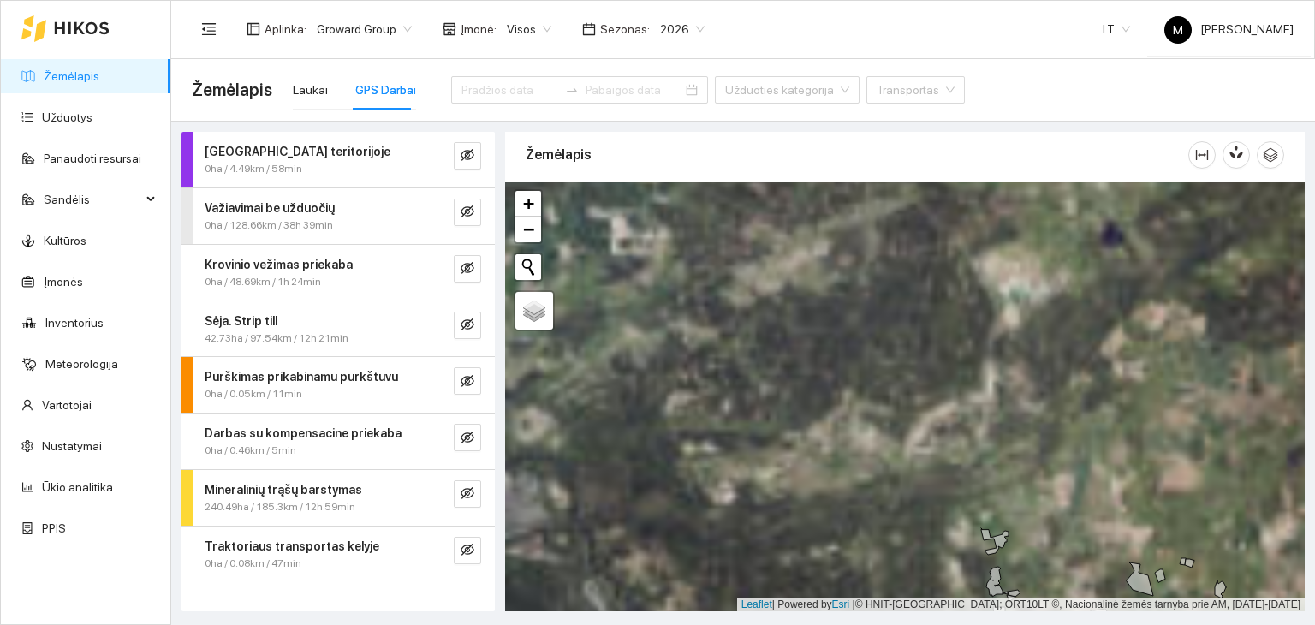
drag, startPoint x: 929, startPoint y: 496, endPoint x: 943, endPoint y: 452, distance: 45.7
click at [903, 570] on div at bounding box center [904, 397] width 799 height 430
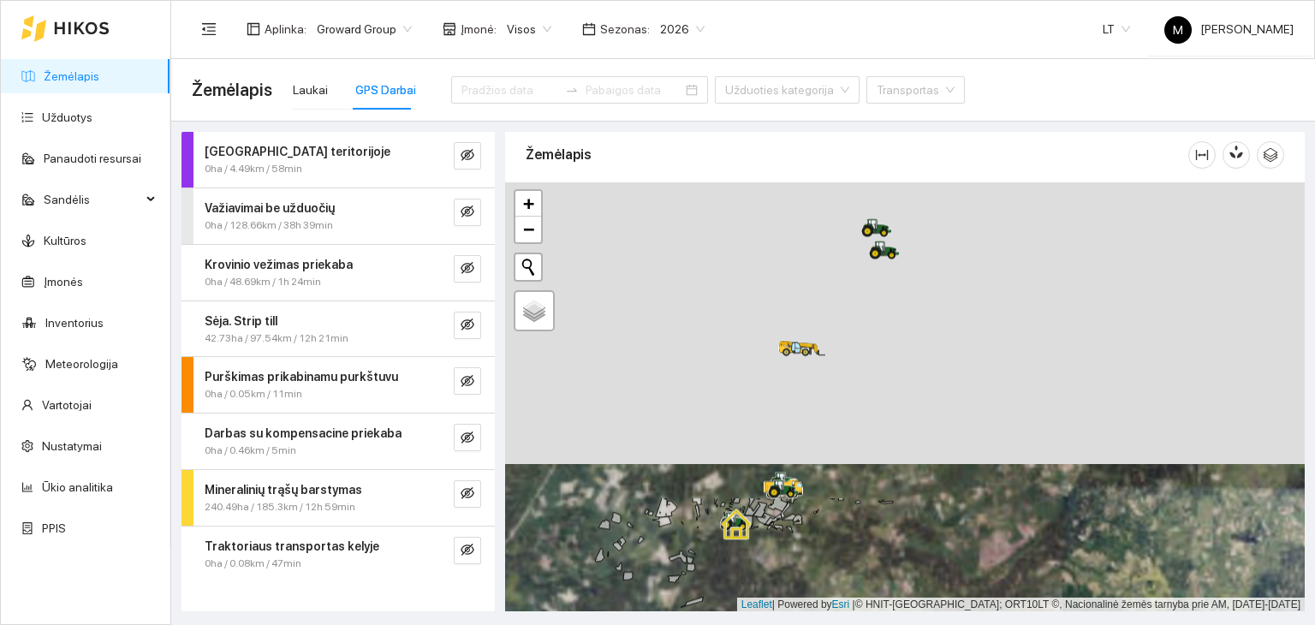
drag, startPoint x: 941, startPoint y: 291, endPoint x: 801, endPoint y: 644, distance: 379.2
click at [801, 624] on html "Žemėlapis Užduotys Panaudoti resursai Sandėlis Kultūros Įmonės Inventorius Mete…" at bounding box center [657, 312] width 1315 height 625
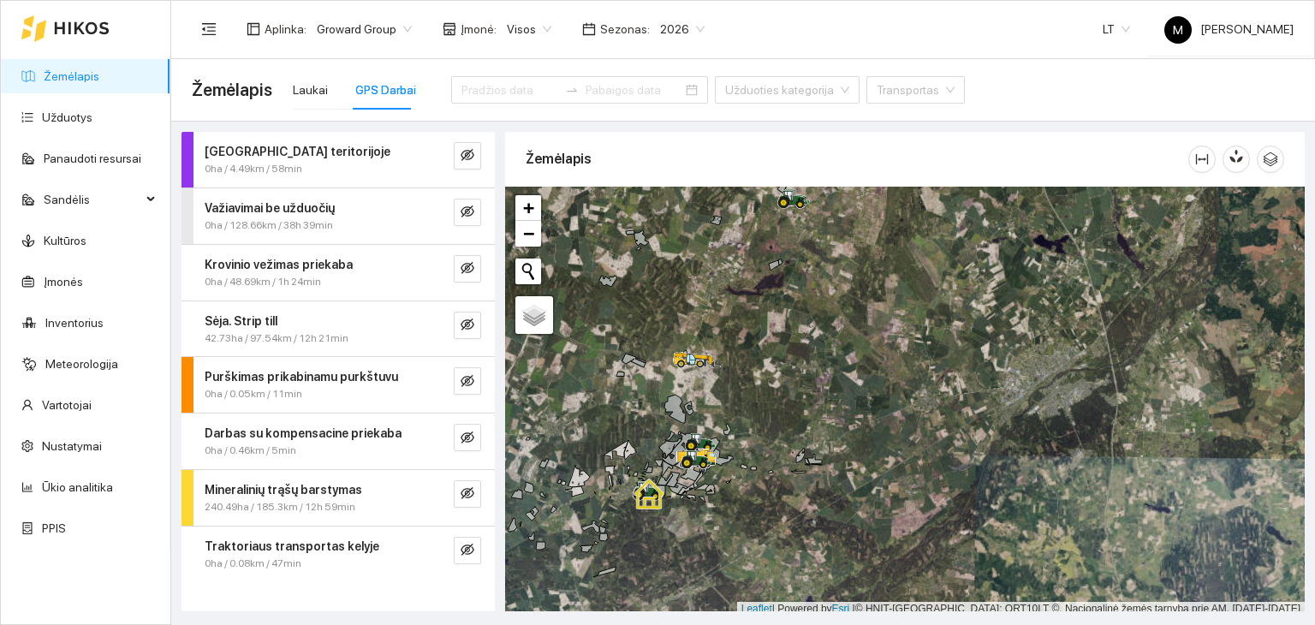
scroll to position [4, 0]
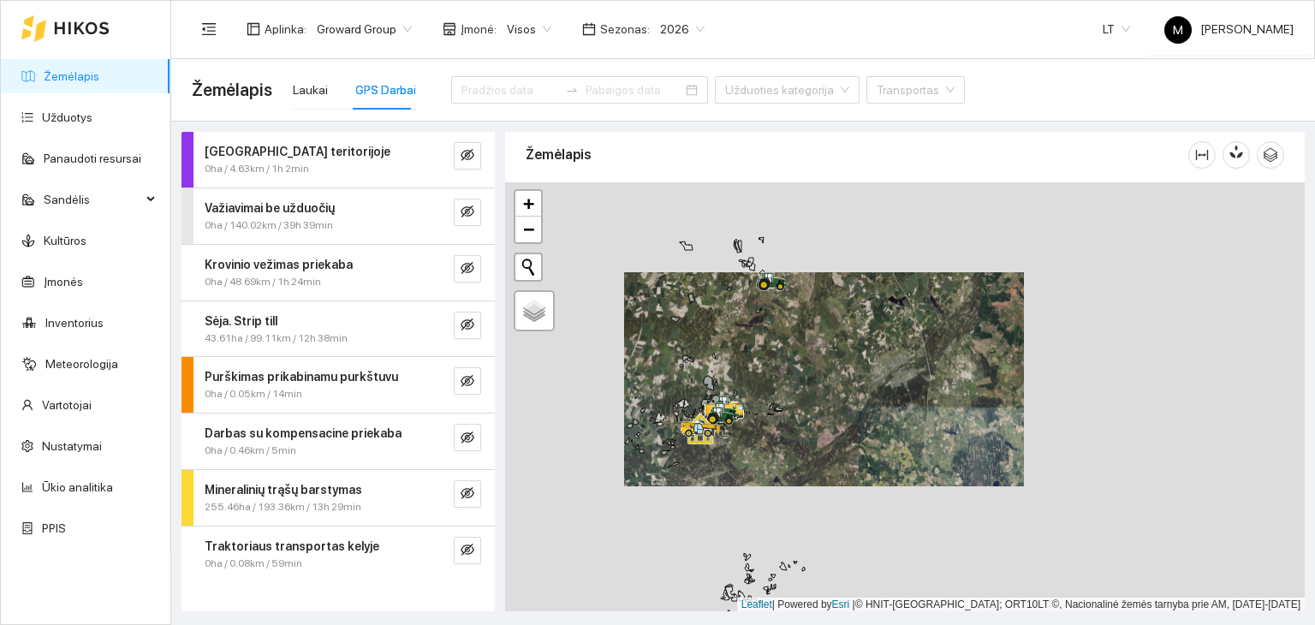
drag, startPoint x: 787, startPoint y: 323, endPoint x: 765, endPoint y: 385, distance: 66.3
click at [765, 385] on div at bounding box center [904, 397] width 799 height 430
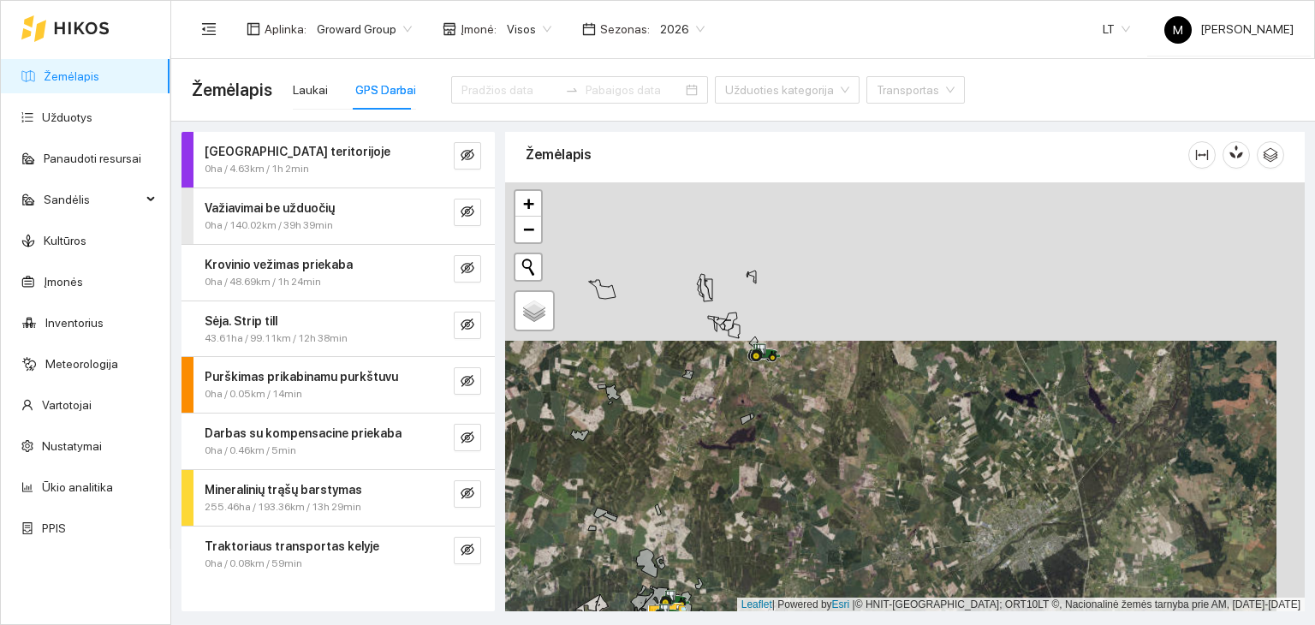
drag, startPoint x: 743, startPoint y: 436, endPoint x: 736, endPoint y: 381, distance: 55.2
click at [736, 381] on div at bounding box center [904, 397] width 799 height 430
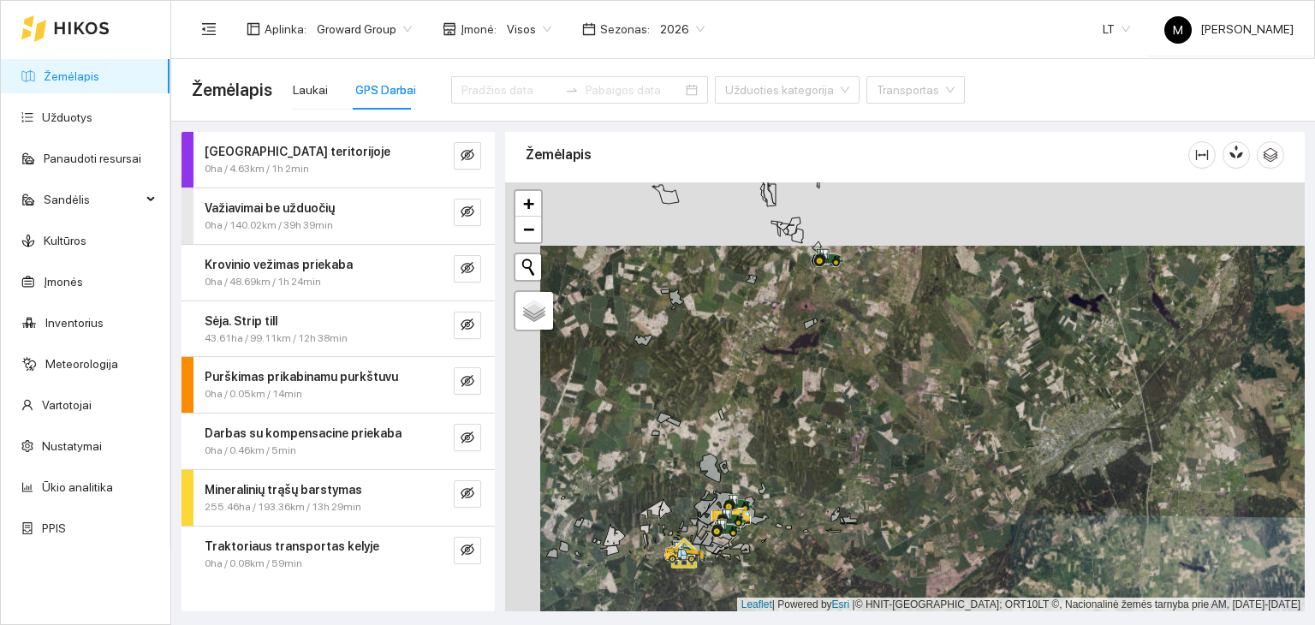
drag, startPoint x: 722, startPoint y: 432, endPoint x: 817, endPoint y: 343, distance: 130.8
click at [817, 343] on div at bounding box center [904, 397] width 799 height 430
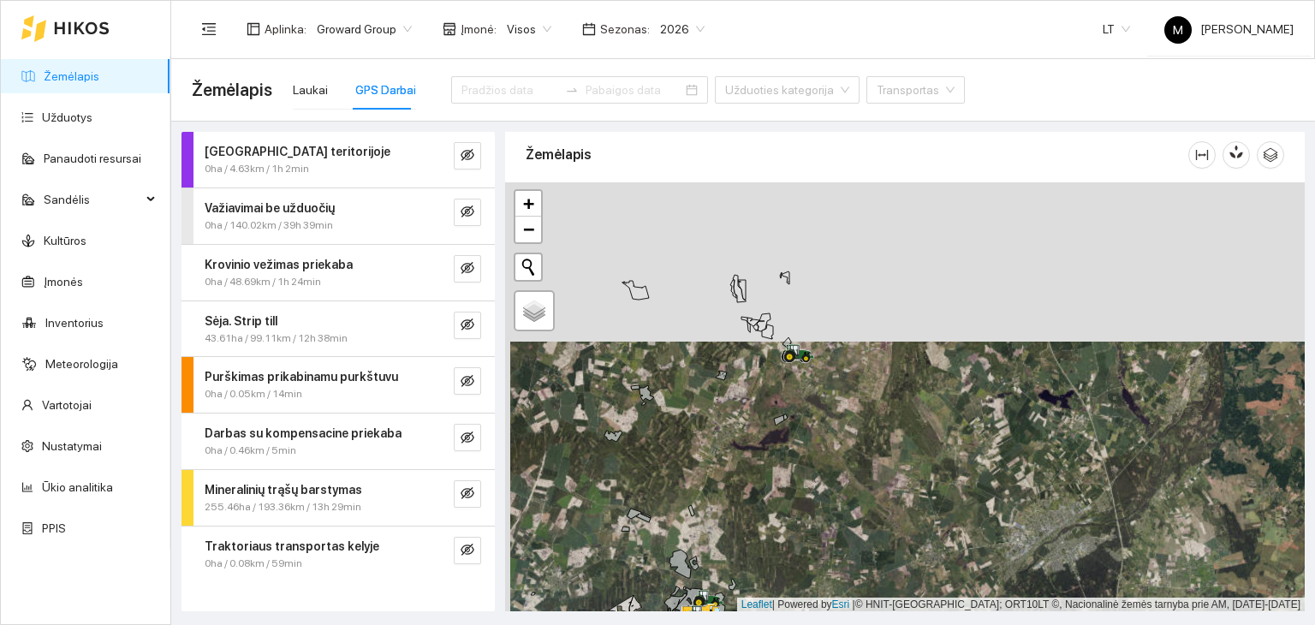
drag, startPoint x: 813, startPoint y: 292, endPoint x: 783, endPoint y: 388, distance: 100.4
click at [783, 388] on div at bounding box center [904, 397] width 799 height 430
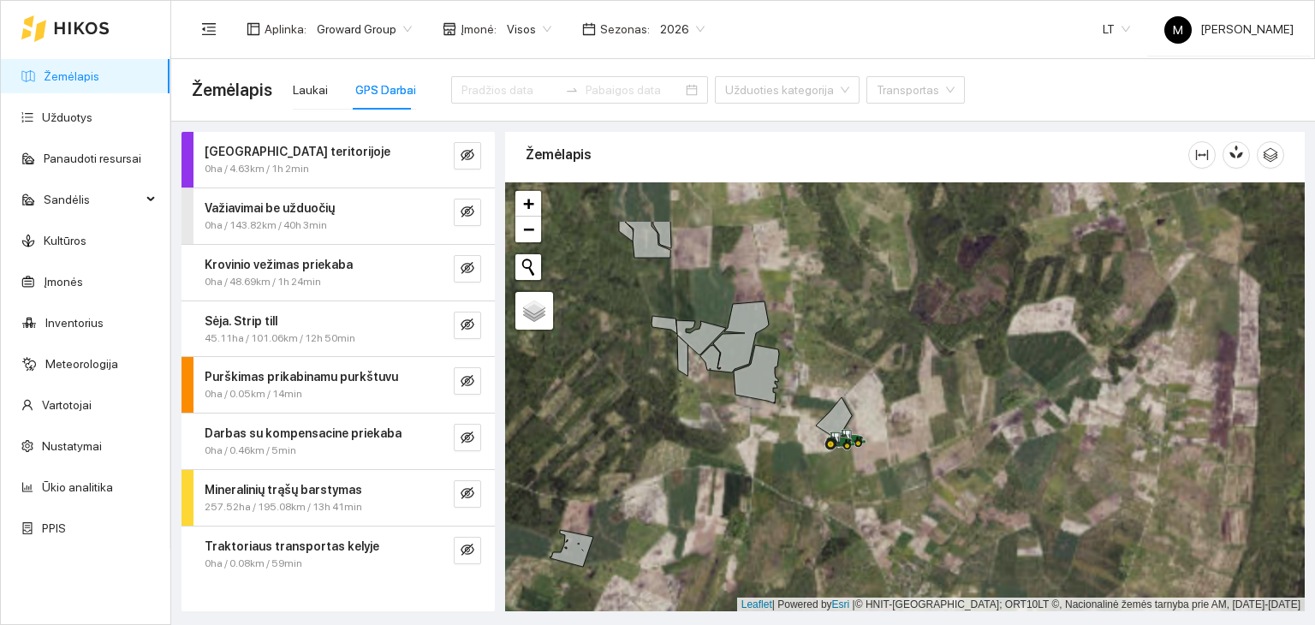
drag, startPoint x: 733, startPoint y: 279, endPoint x: 861, endPoint y: 362, distance: 152.9
click at [859, 363] on div at bounding box center [904, 397] width 799 height 430
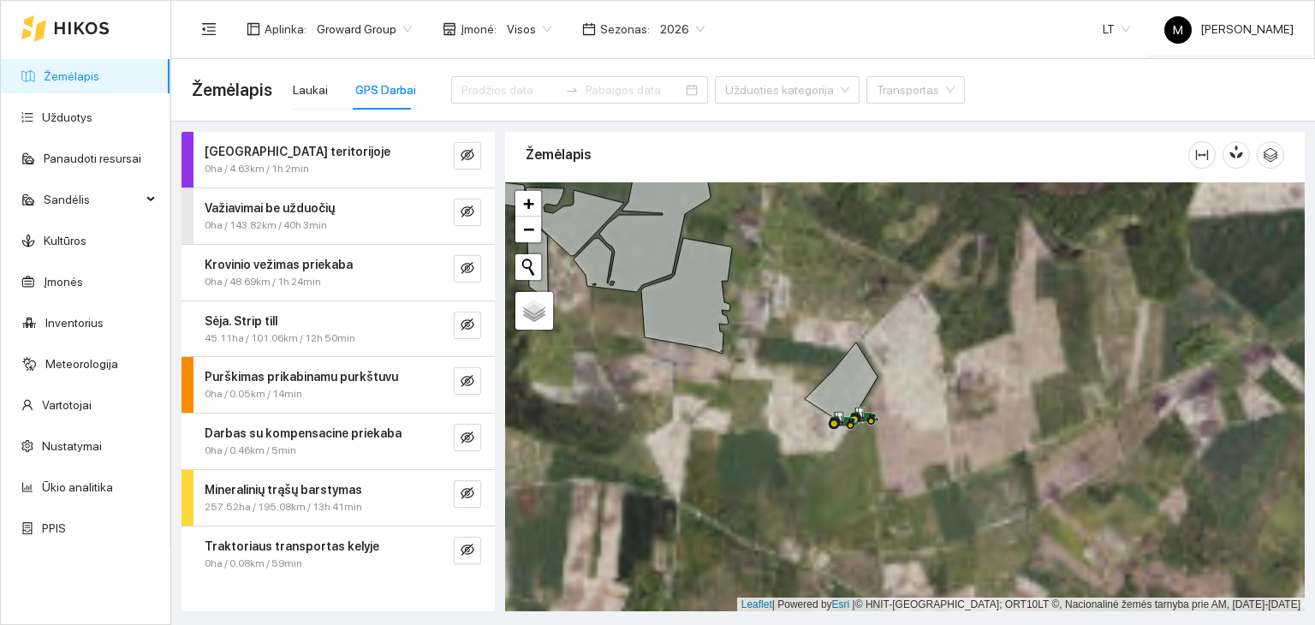
drag, startPoint x: 869, startPoint y: 449, endPoint x: 910, endPoint y: 439, distance: 42.3
click at [910, 439] on div at bounding box center [904, 397] width 799 height 430
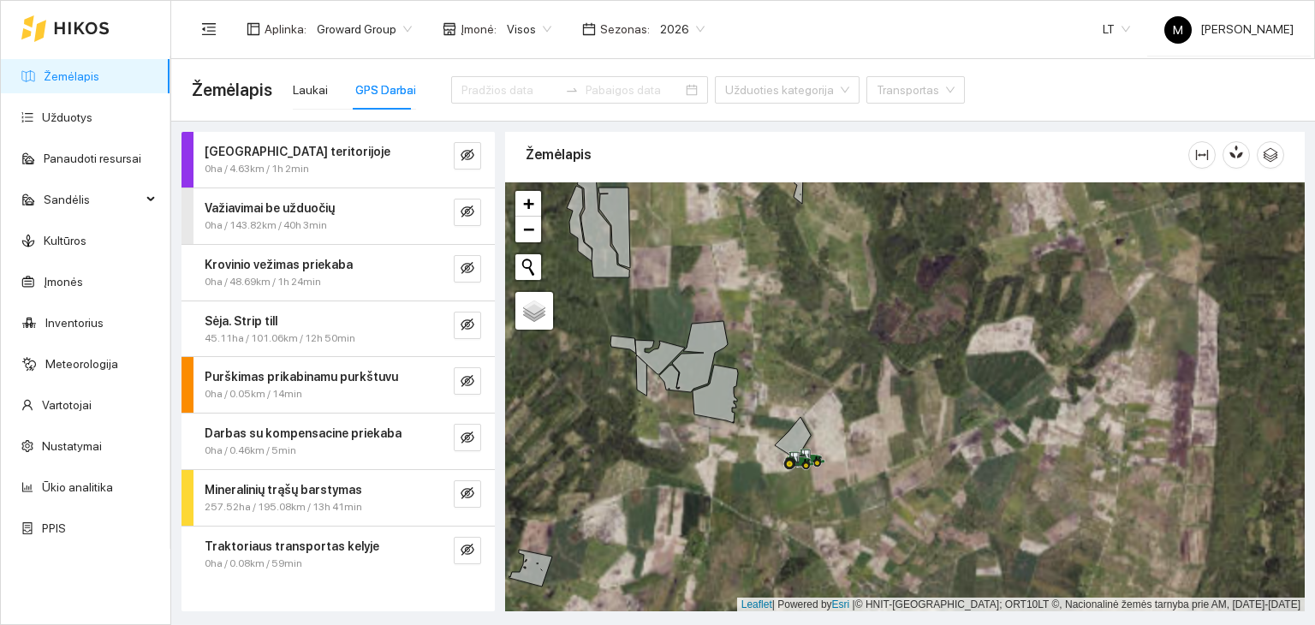
drag, startPoint x: 1084, startPoint y: 432, endPoint x: 992, endPoint y: 472, distance: 100.0
click at [993, 472] on div at bounding box center [904, 397] width 799 height 430
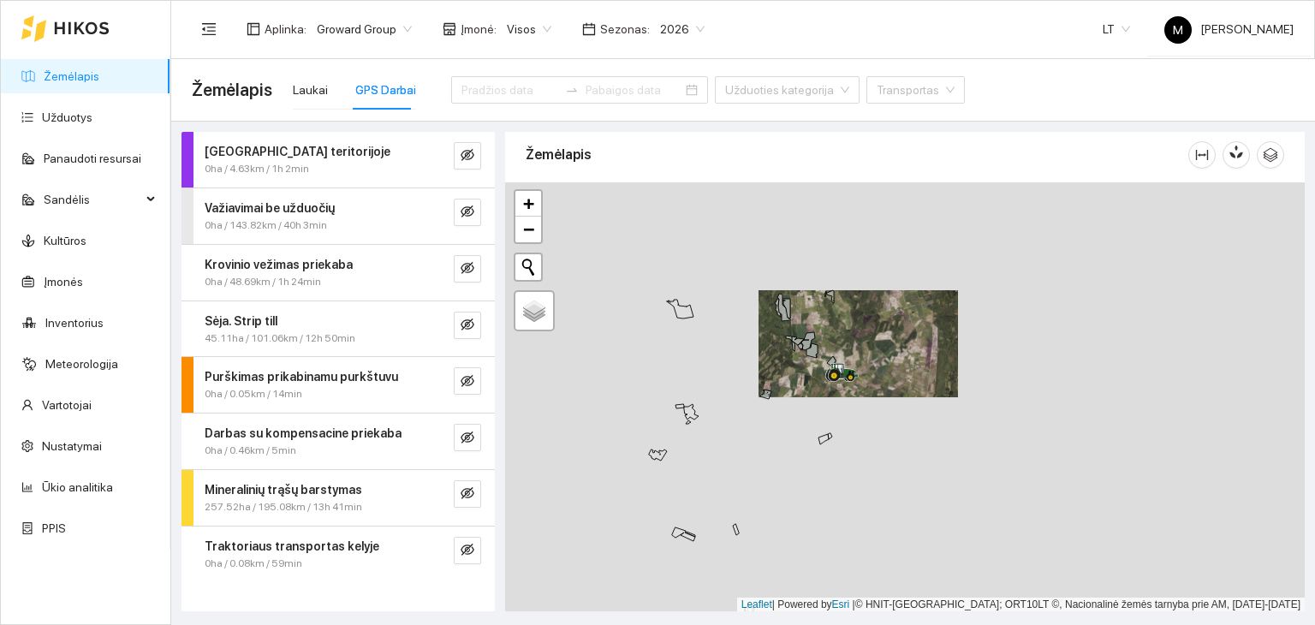
drag, startPoint x: 1018, startPoint y: 495, endPoint x: 941, endPoint y: 383, distance: 136.0
click at [941, 383] on div at bounding box center [904, 397] width 799 height 430
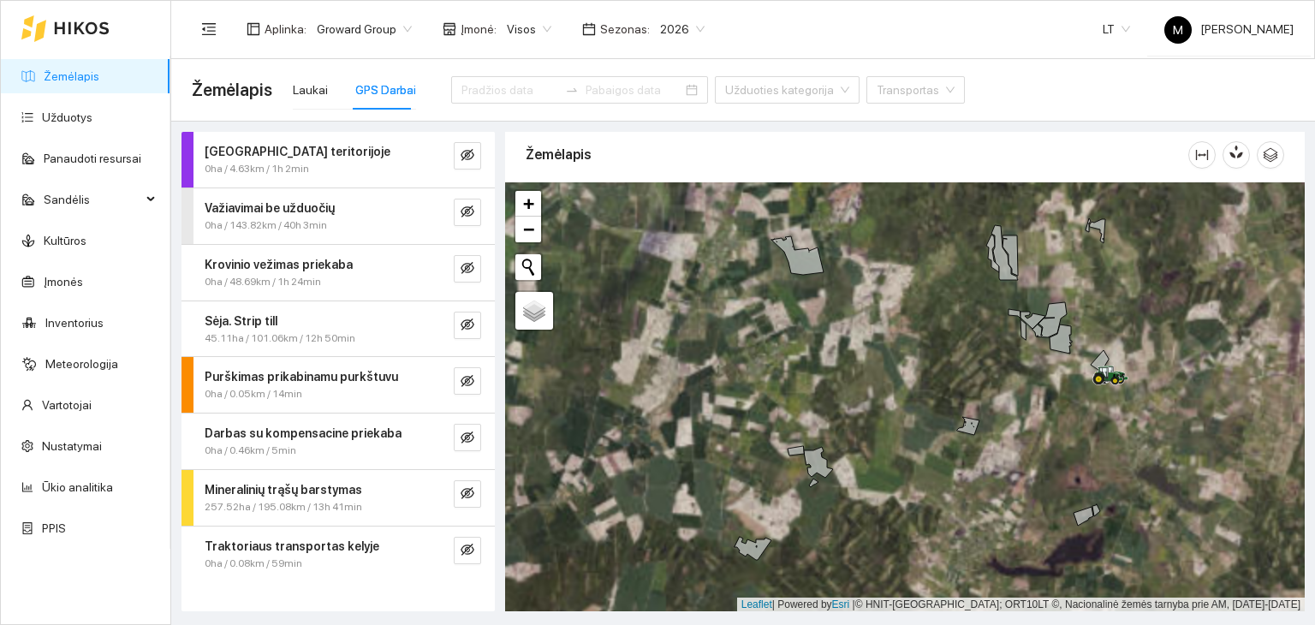
drag, startPoint x: 711, startPoint y: 340, endPoint x: 1015, endPoint y: 336, distance: 303.9
click at [1015, 336] on div at bounding box center [904, 397] width 799 height 430
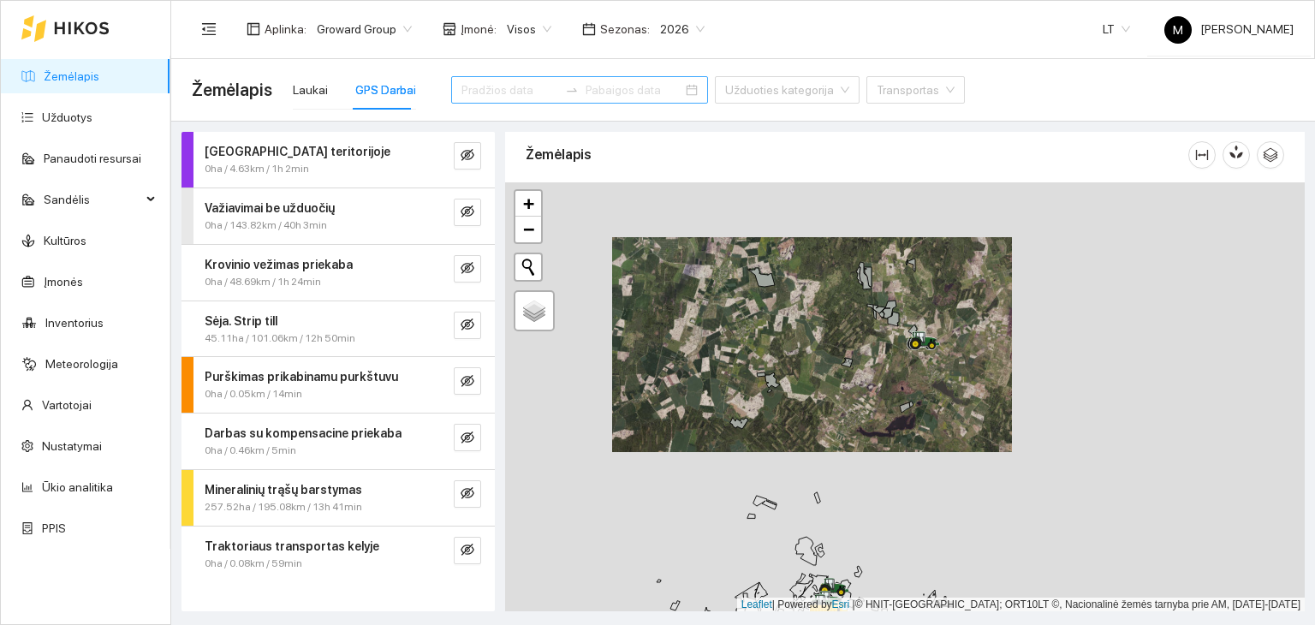
click at [523, 90] on input at bounding box center [509, 89] width 97 height 19
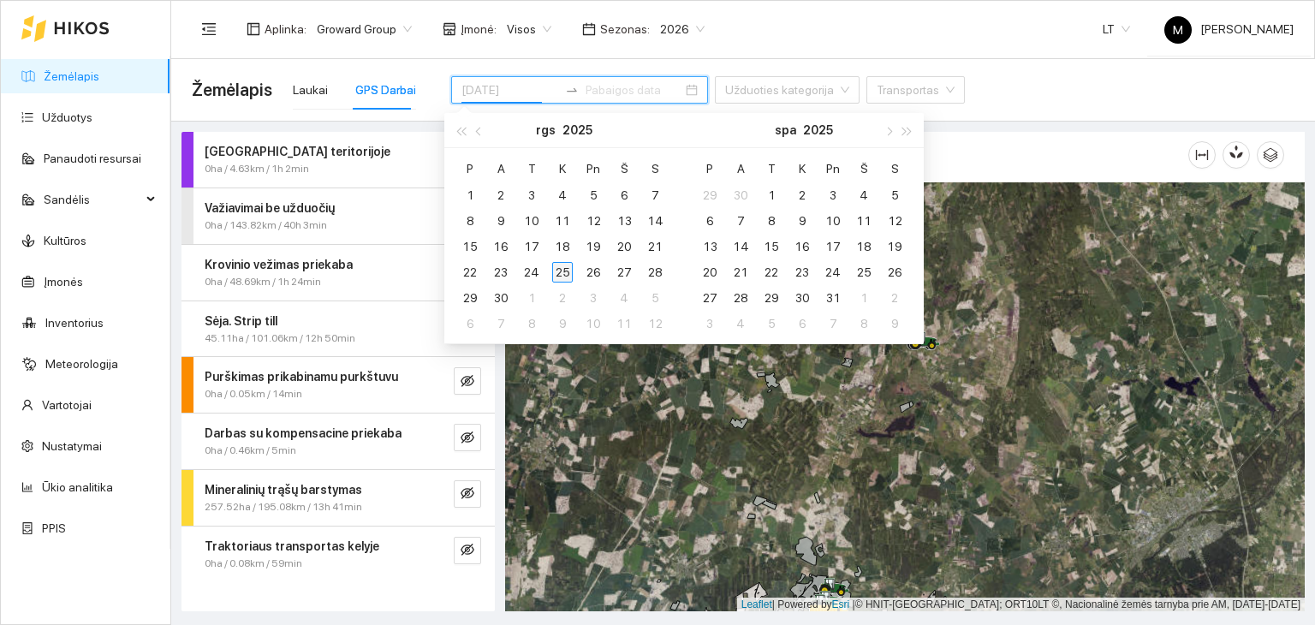
type input "[DATE]"
click at [562, 269] on div "25" at bounding box center [562, 272] width 21 height 21
type input "[DATE]"
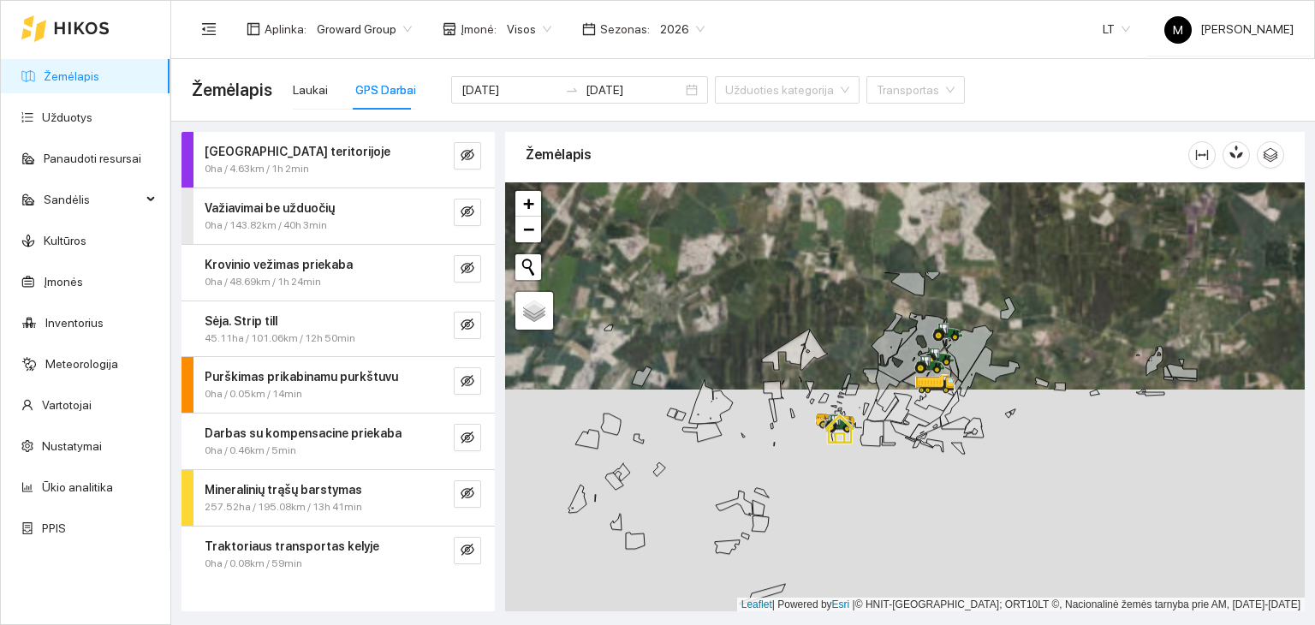
drag, startPoint x: 859, startPoint y: 267, endPoint x: 904, endPoint y: 405, distance: 144.8
click at [907, 405] on div at bounding box center [904, 397] width 799 height 430
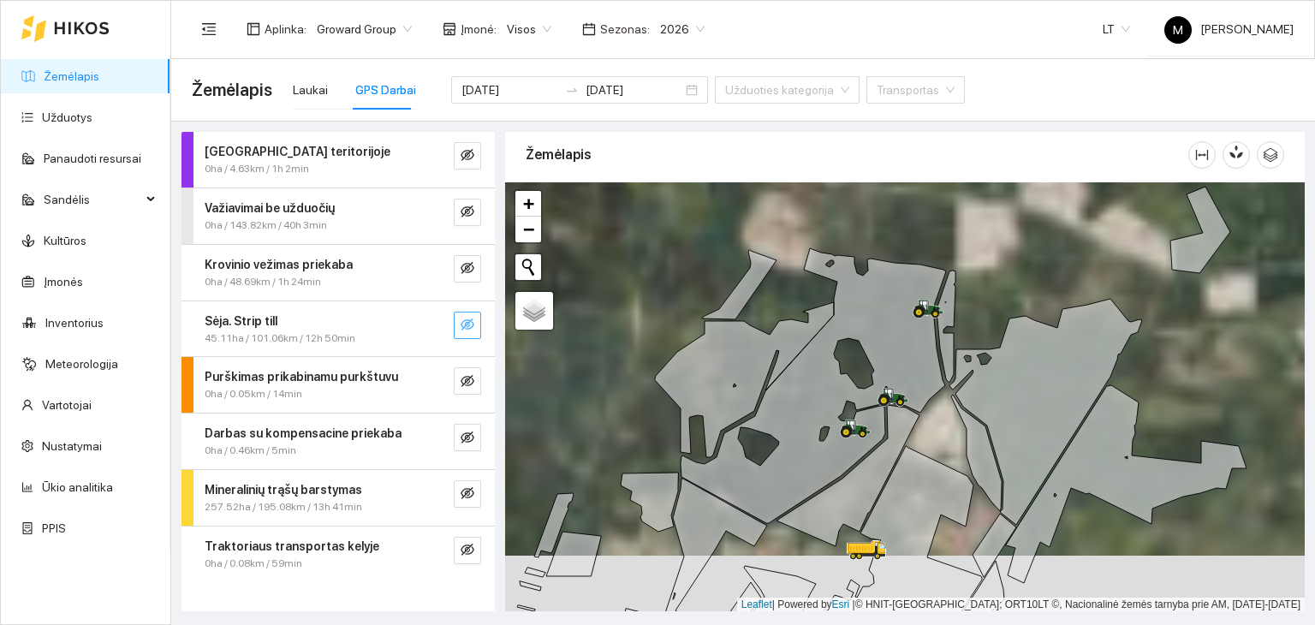
click at [463, 325] on icon "eye-invisible" at bounding box center [467, 325] width 14 height 14
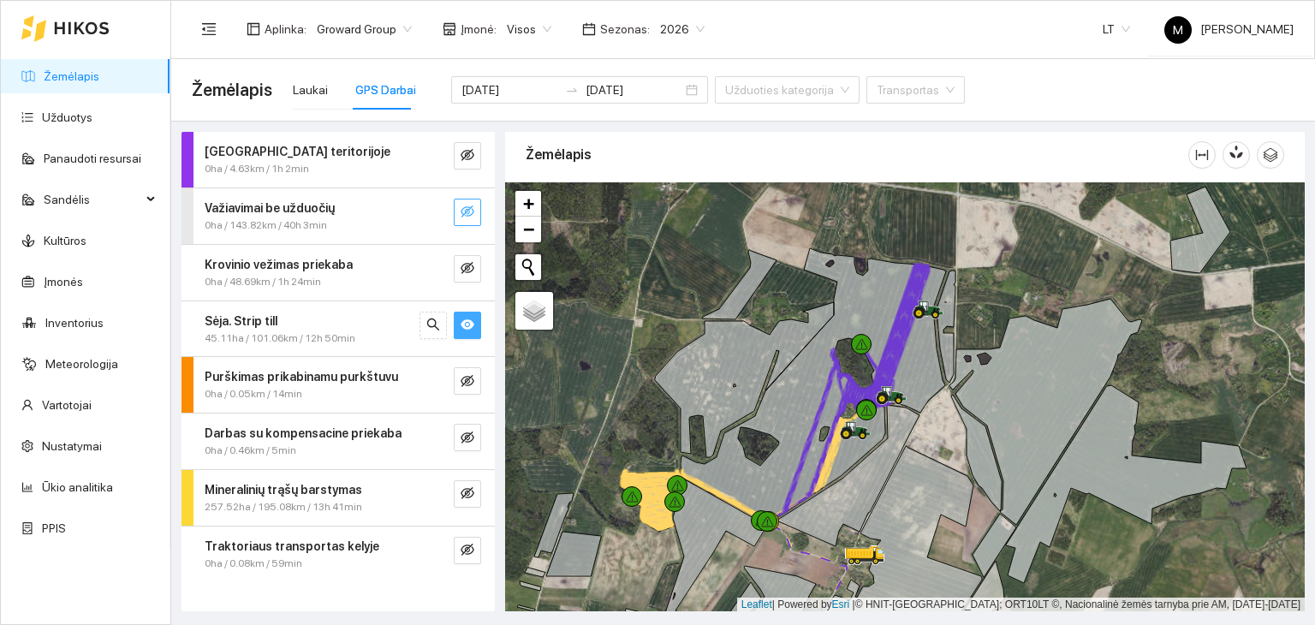
click at [467, 210] on icon "eye-invisible" at bounding box center [467, 211] width 14 height 12
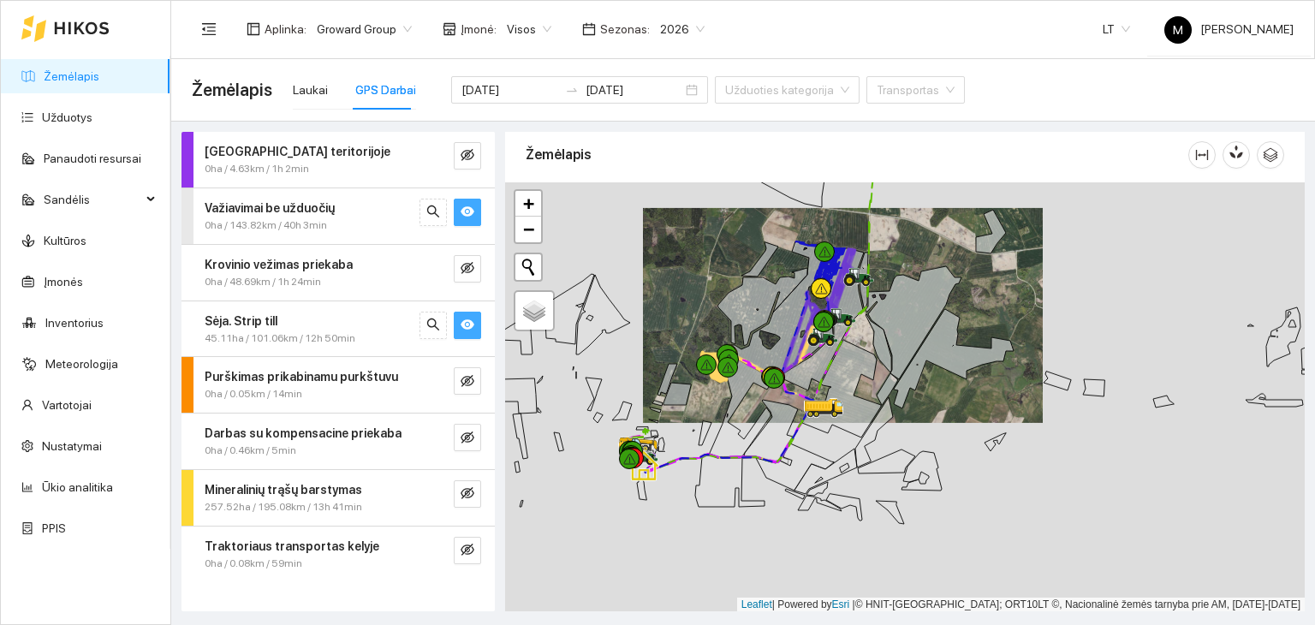
drag, startPoint x: 781, startPoint y: 407, endPoint x: 787, endPoint y: 377, distance: 31.2
click at [787, 377] on icon at bounding box center [814, 354] width 72 height 71
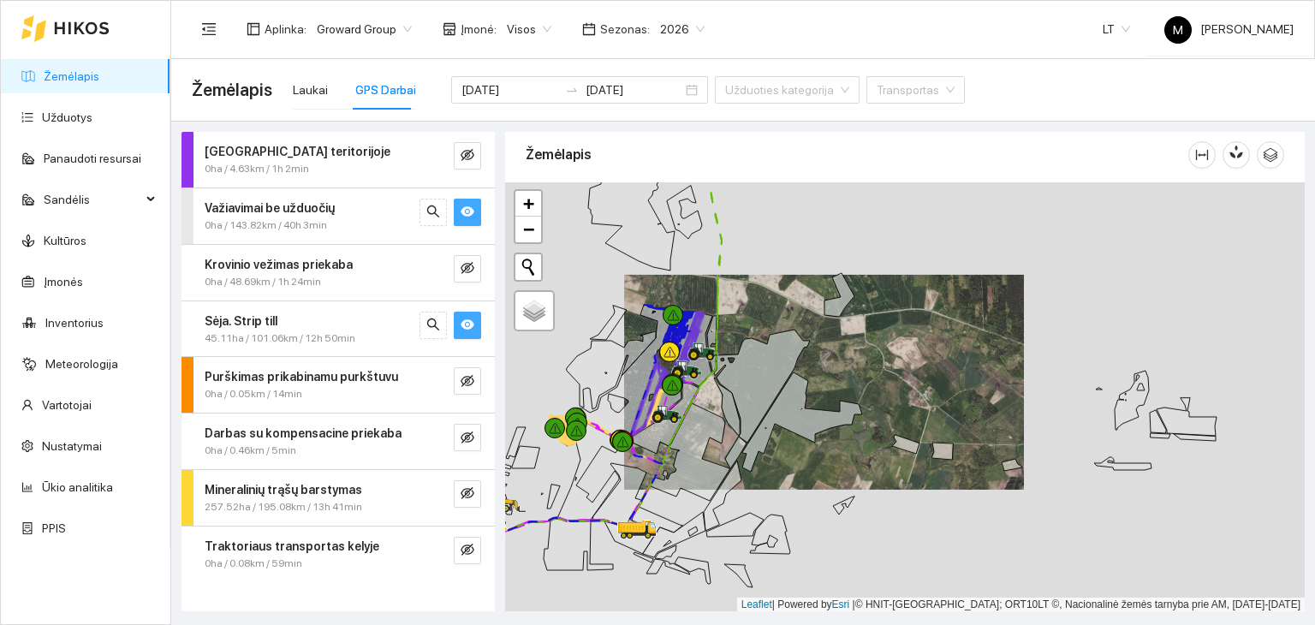
drag, startPoint x: 633, startPoint y: 384, endPoint x: 681, endPoint y: 381, distance: 48.1
click at [682, 380] on div at bounding box center [672, 385] width 21 height 21
